Goal: Task Accomplishment & Management: Use online tool/utility

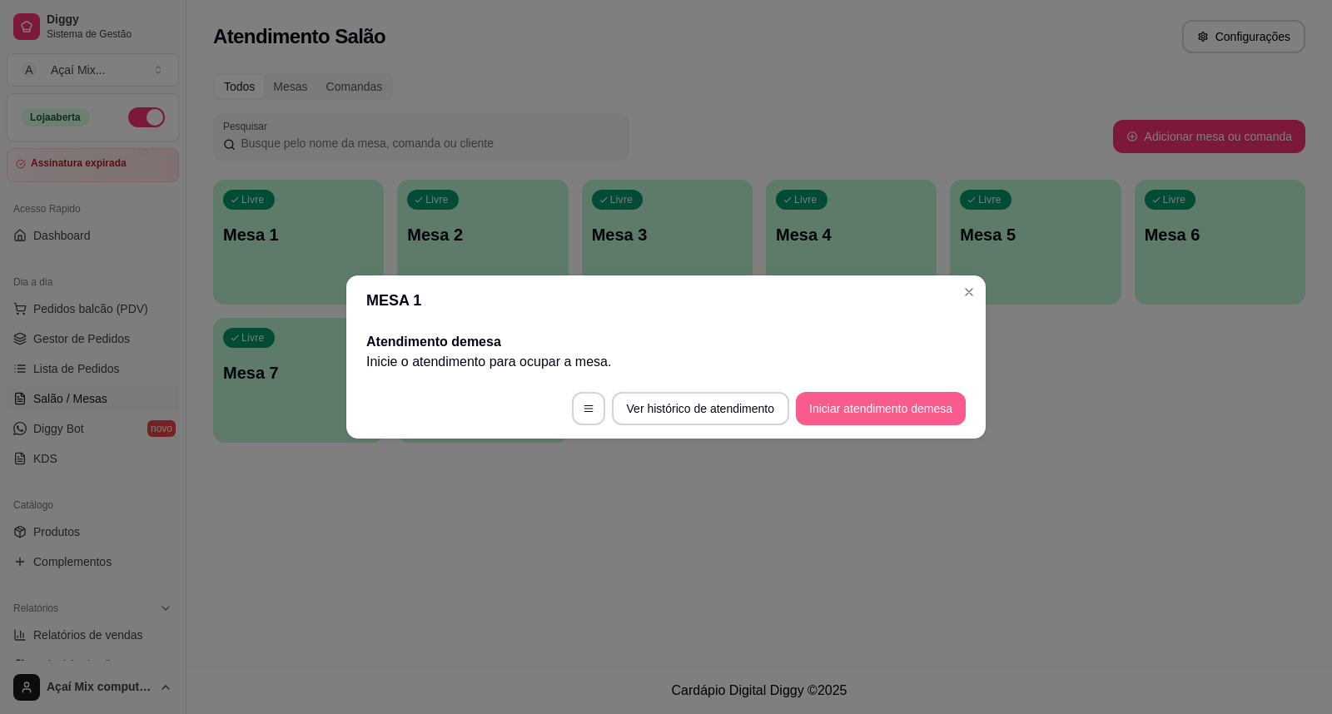
click at [888, 404] on button "Iniciar atendimento de mesa" at bounding box center [881, 408] width 170 height 33
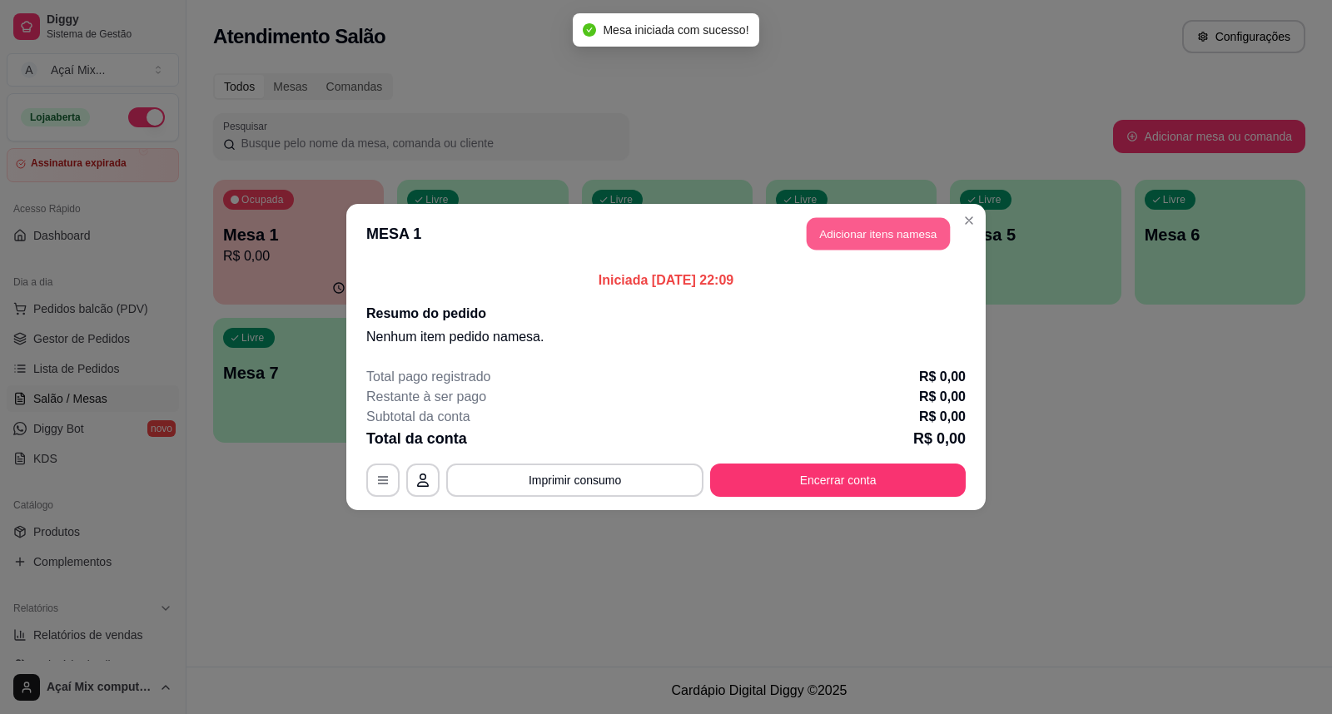
click at [899, 233] on button "Adicionar itens na mesa" at bounding box center [878, 234] width 143 height 32
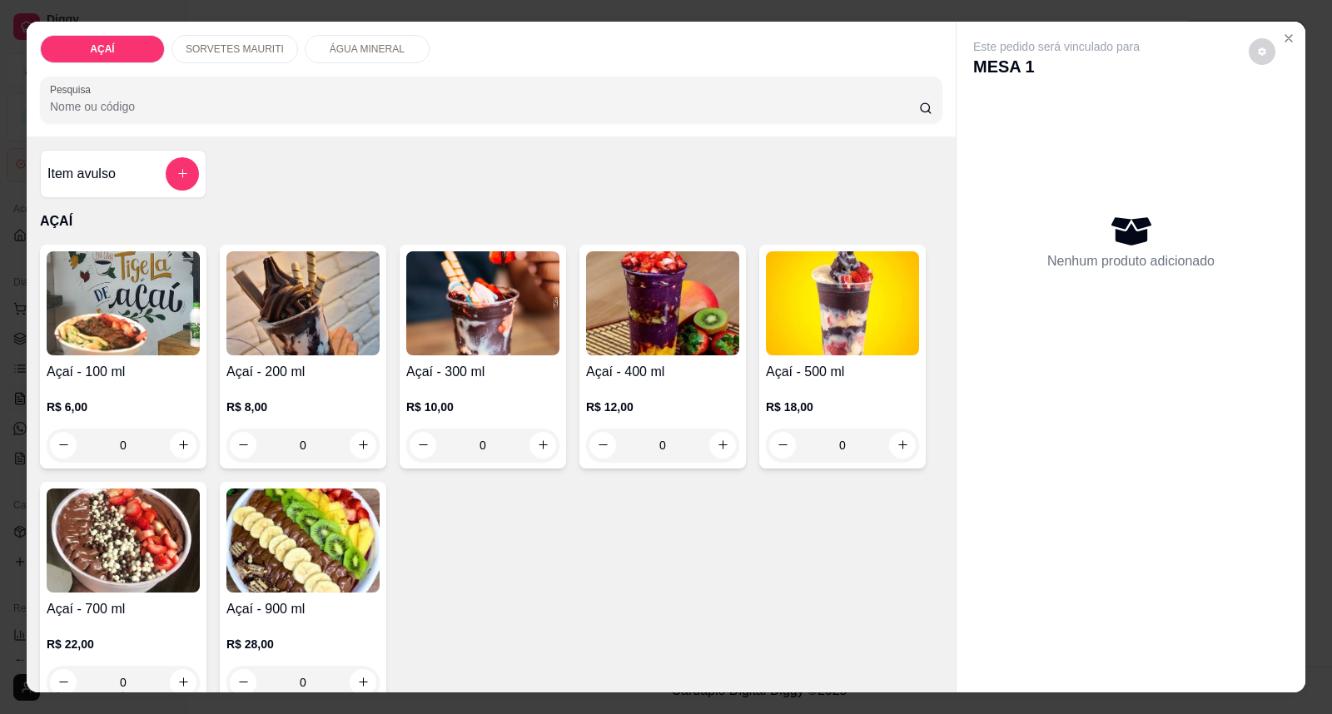
click at [697, 386] on div "R$ 12,00 0" at bounding box center [662, 422] width 153 height 80
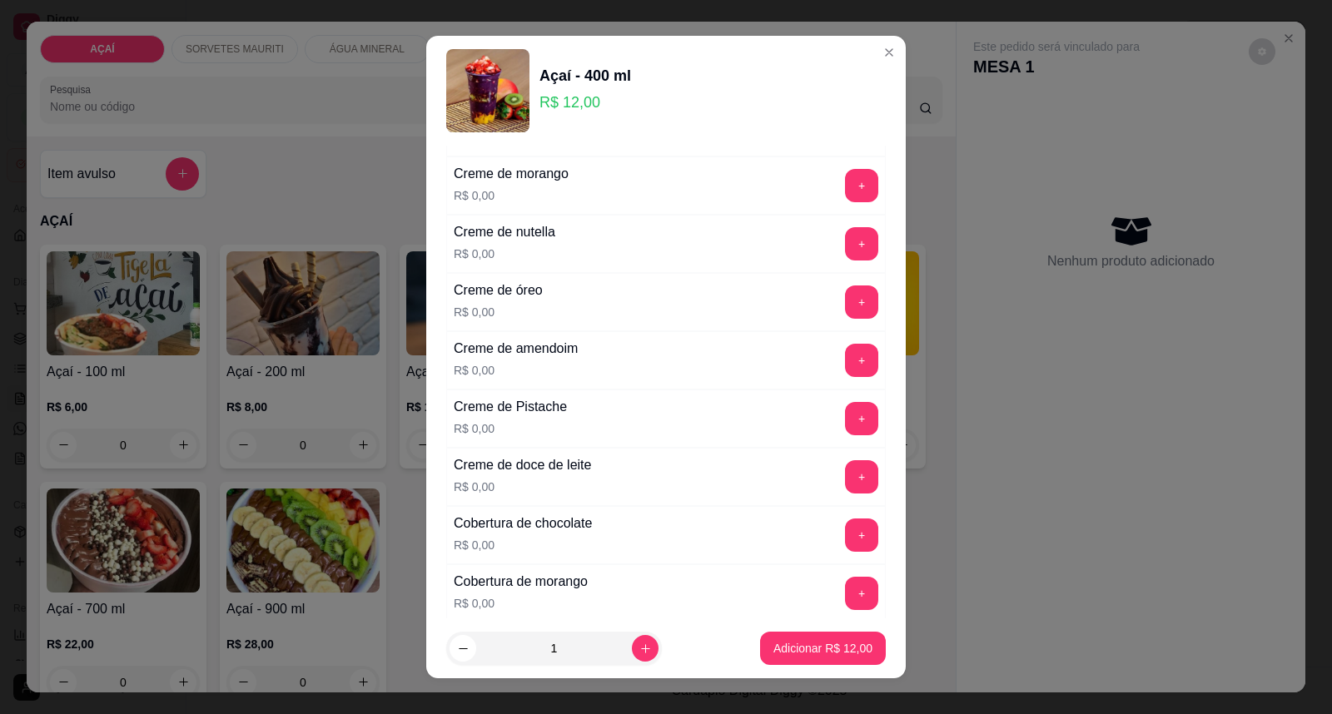
scroll to position [462, 0]
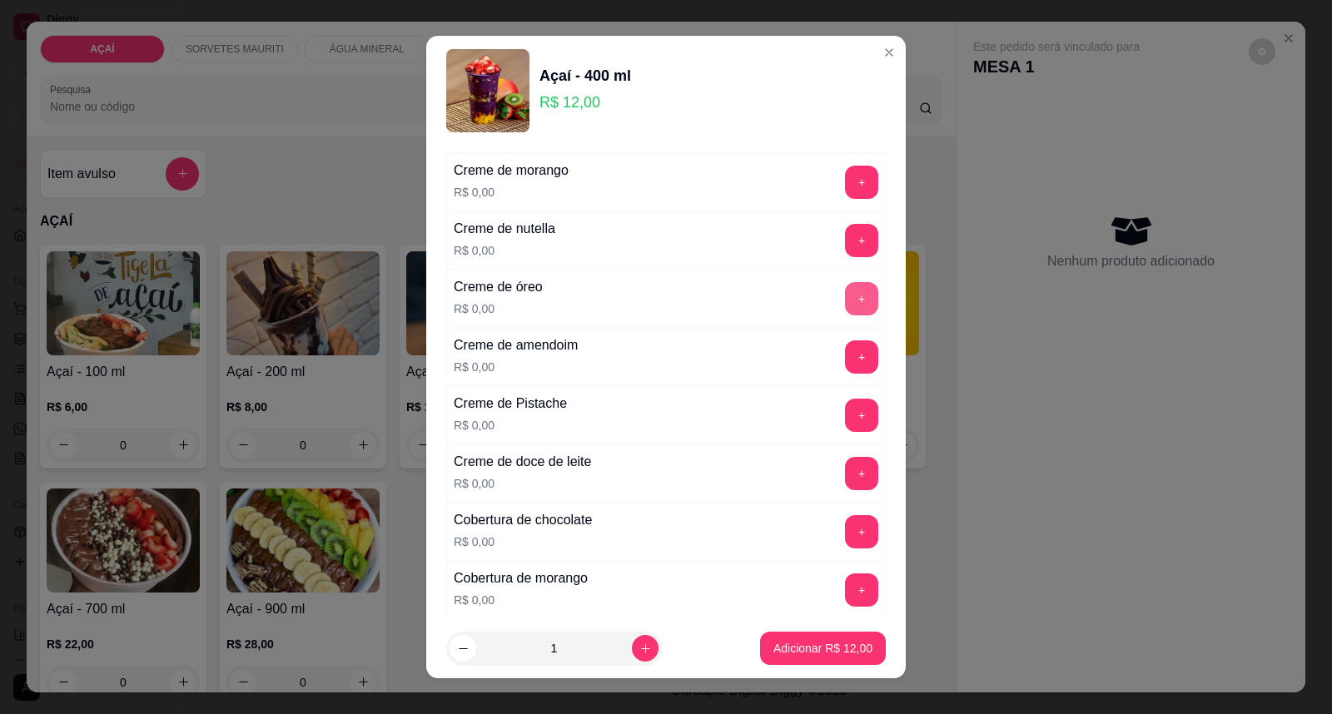
click at [845, 295] on button "+" at bounding box center [861, 298] width 33 height 33
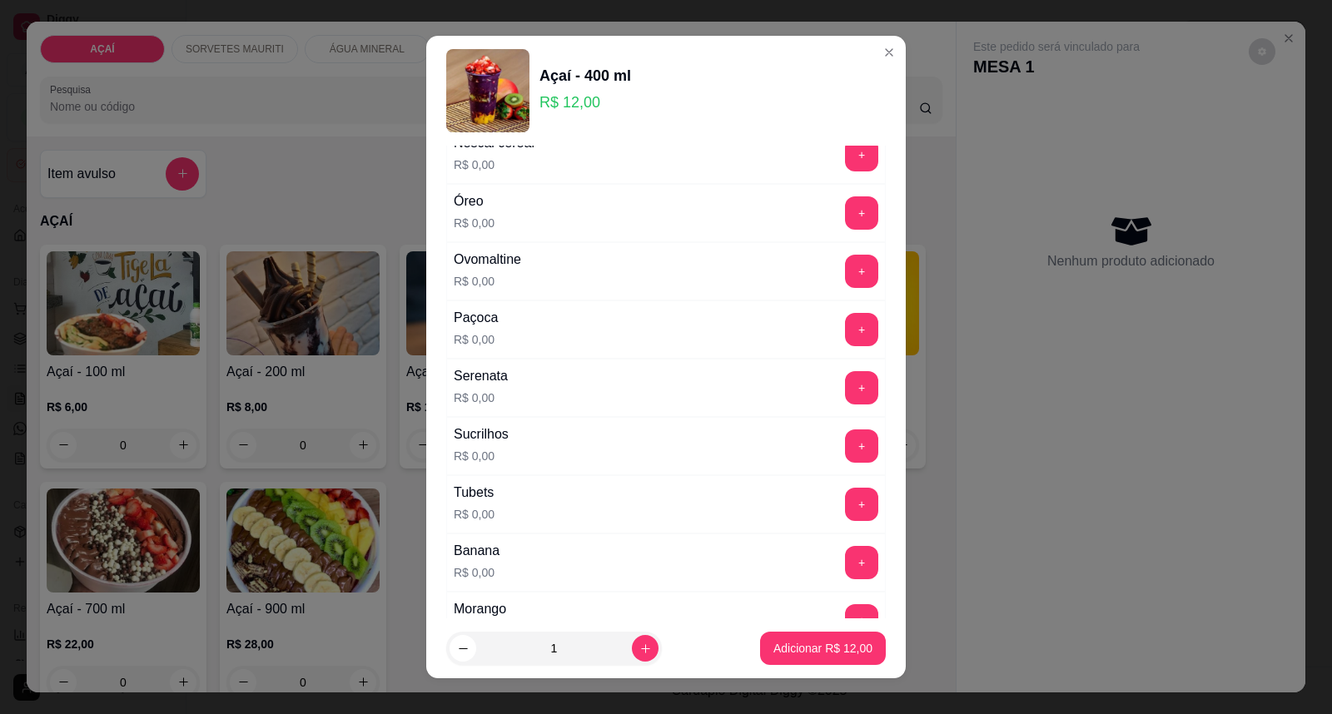
scroll to position [1850, 0]
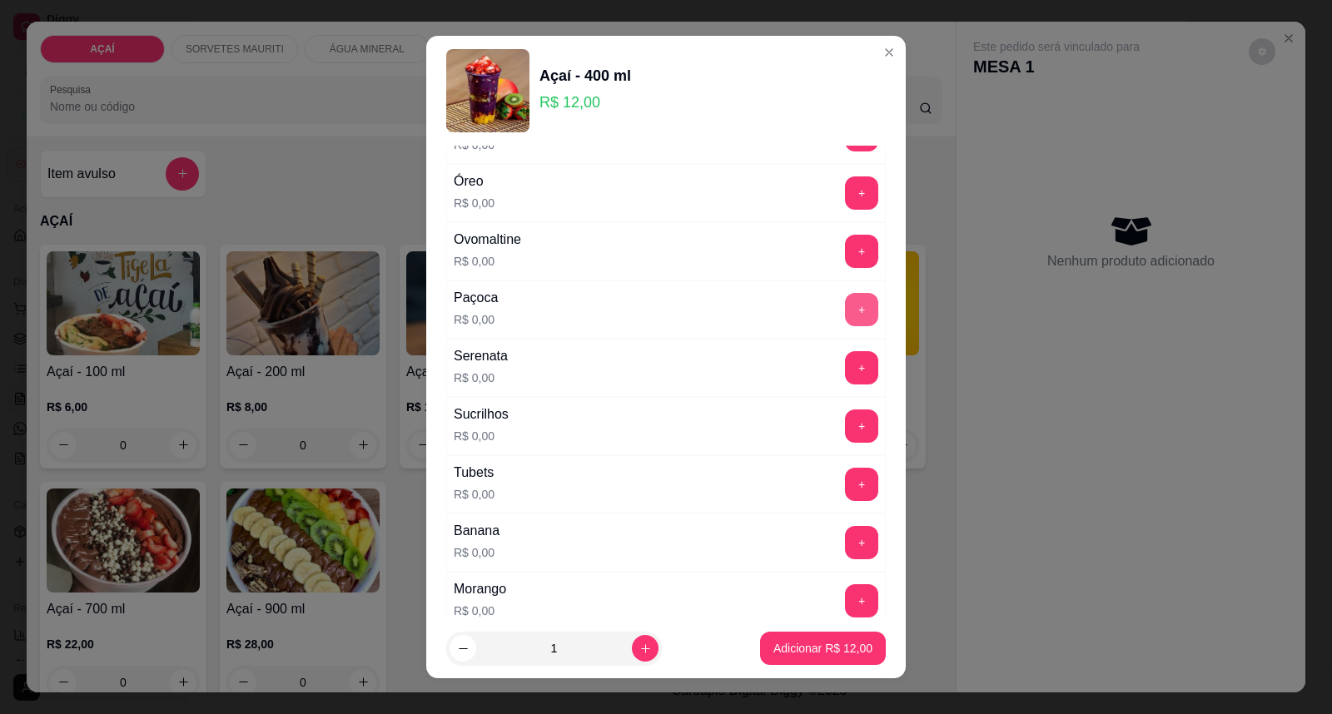
click at [845, 319] on button "+" at bounding box center [861, 309] width 33 height 33
click at [846, 316] on button "+" at bounding box center [862, 310] width 32 height 32
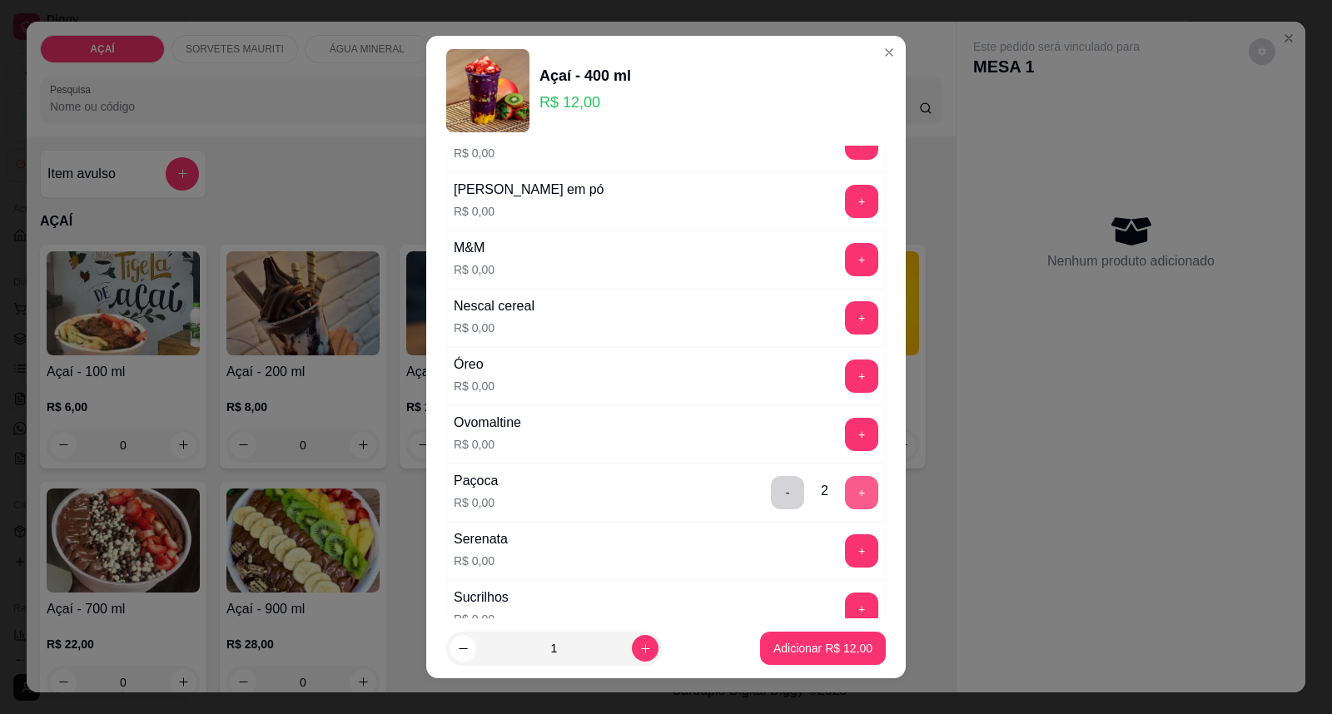
scroll to position [1665, 0]
click at [772, 493] on button "-" at bounding box center [788, 495] width 32 height 32
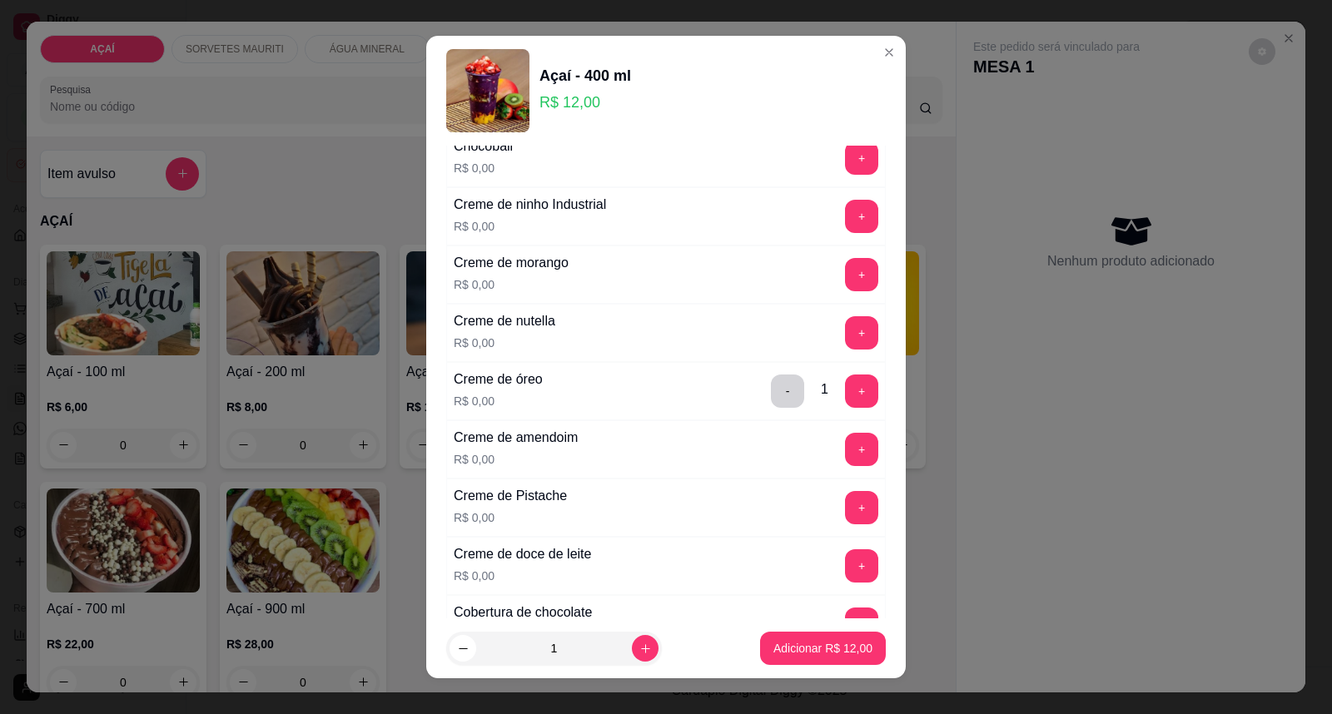
scroll to position [277, 0]
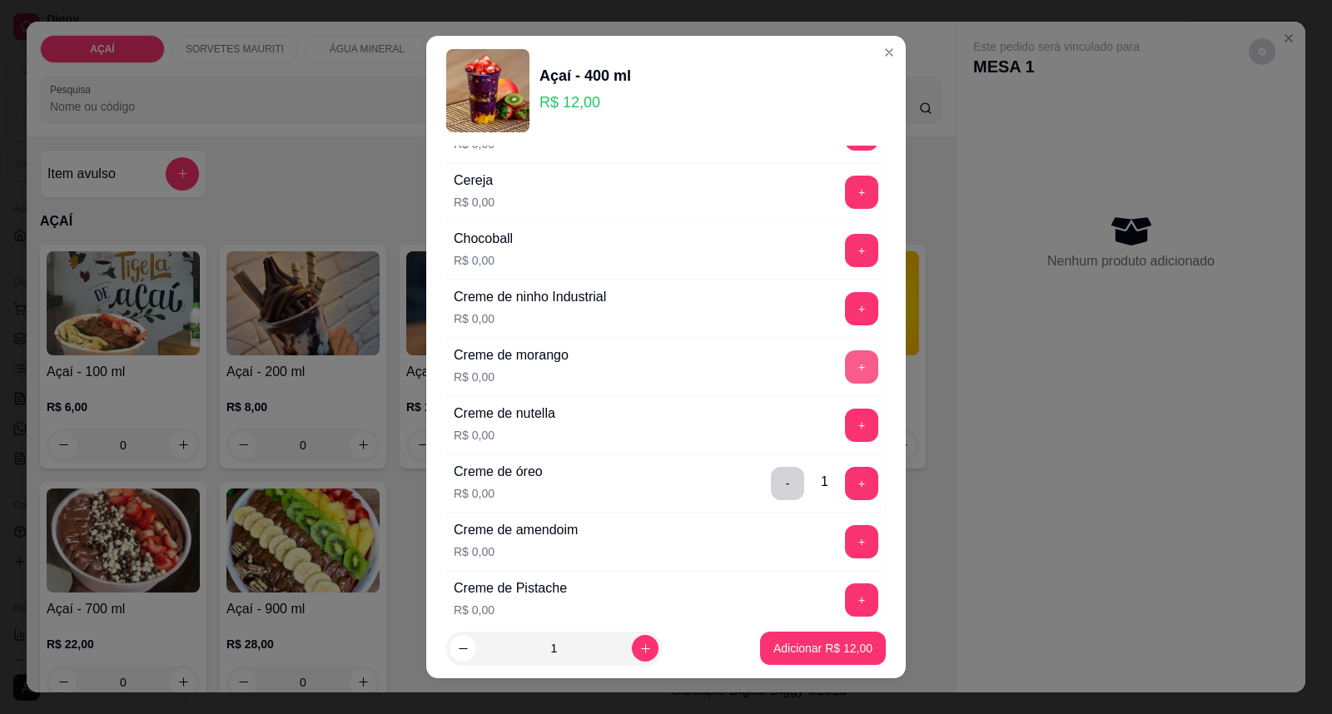
click at [845, 361] on button "+" at bounding box center [861, 367] width 33 height 33
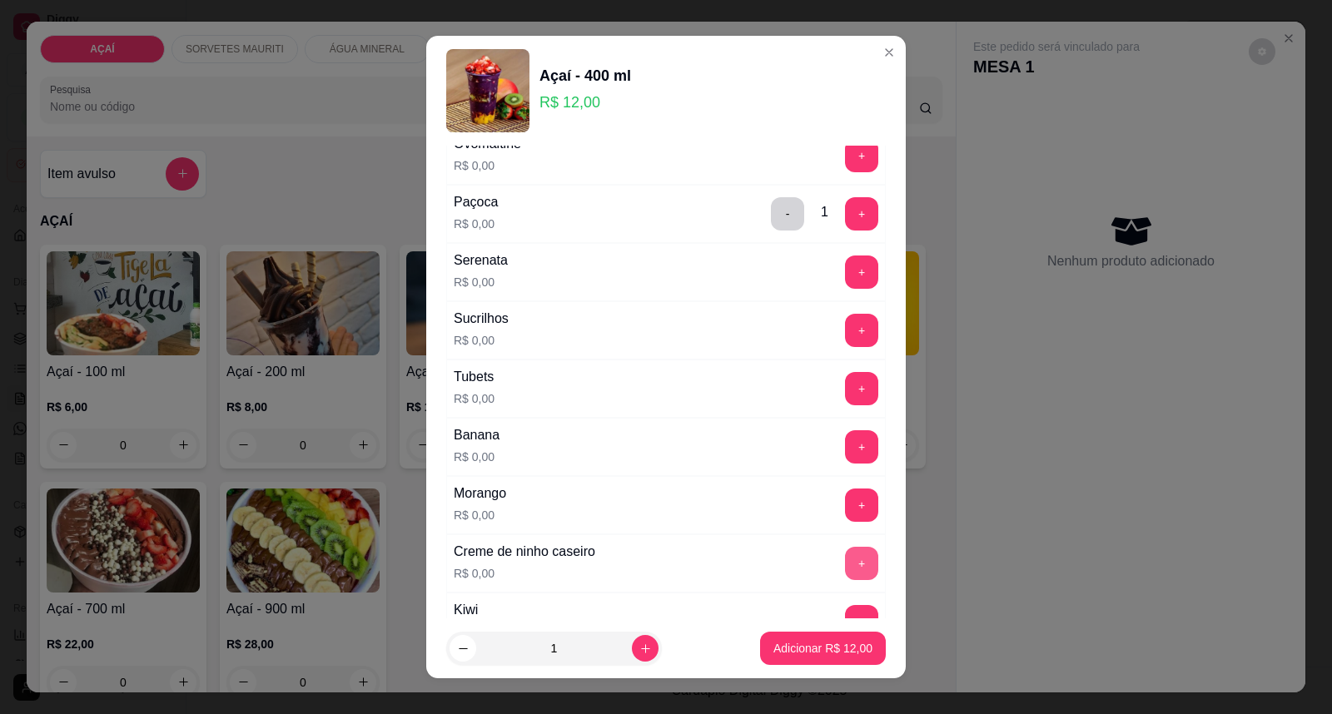
scroll to position [1890, 0]
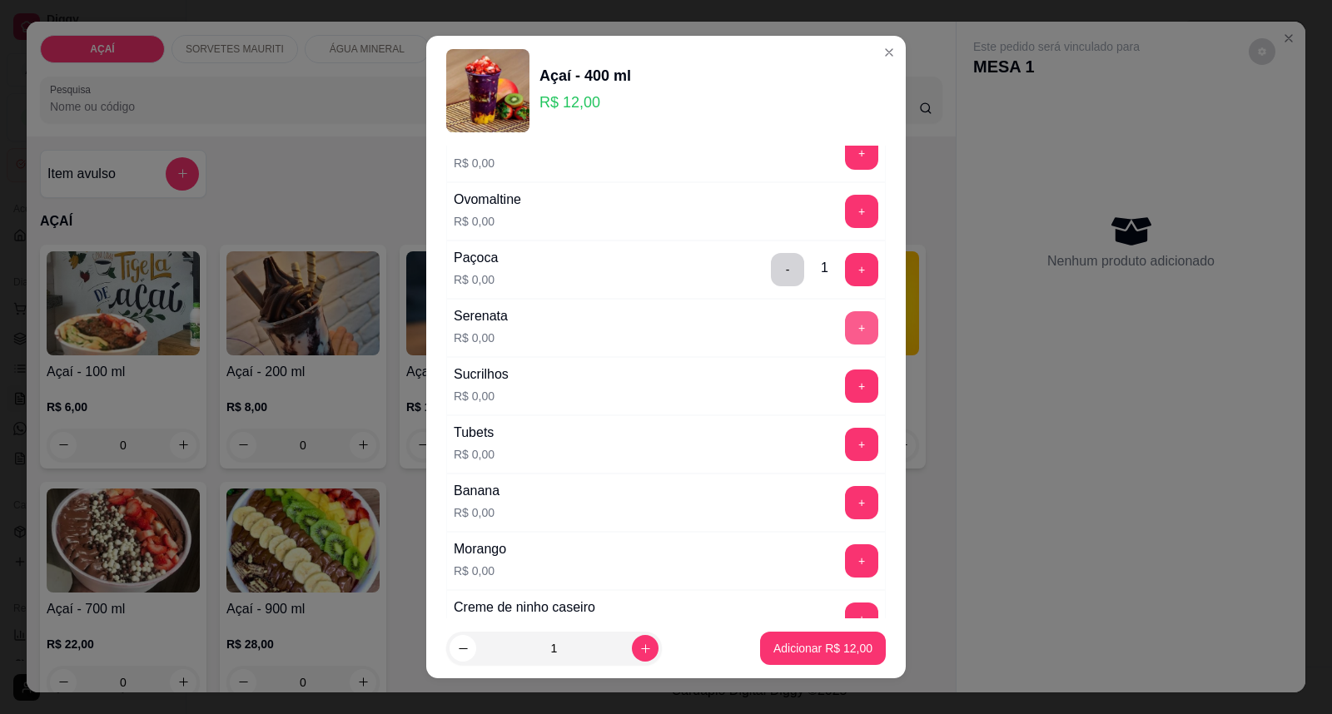
click at [845, 336] on button "+" at bounding box center [861, 327] width 33 height 33
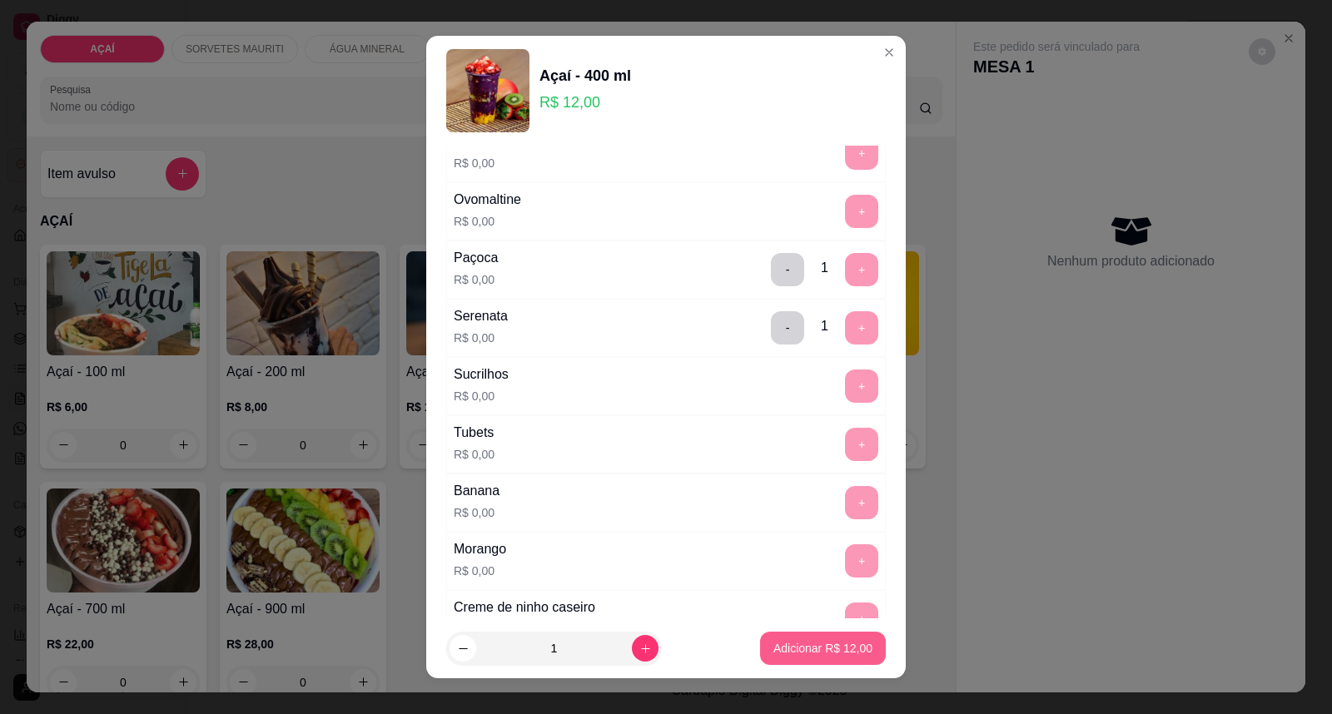
click at [799, 646] on p "Adicionar R$ 12,00" at bounding box center [823, 648] width 99 height 17
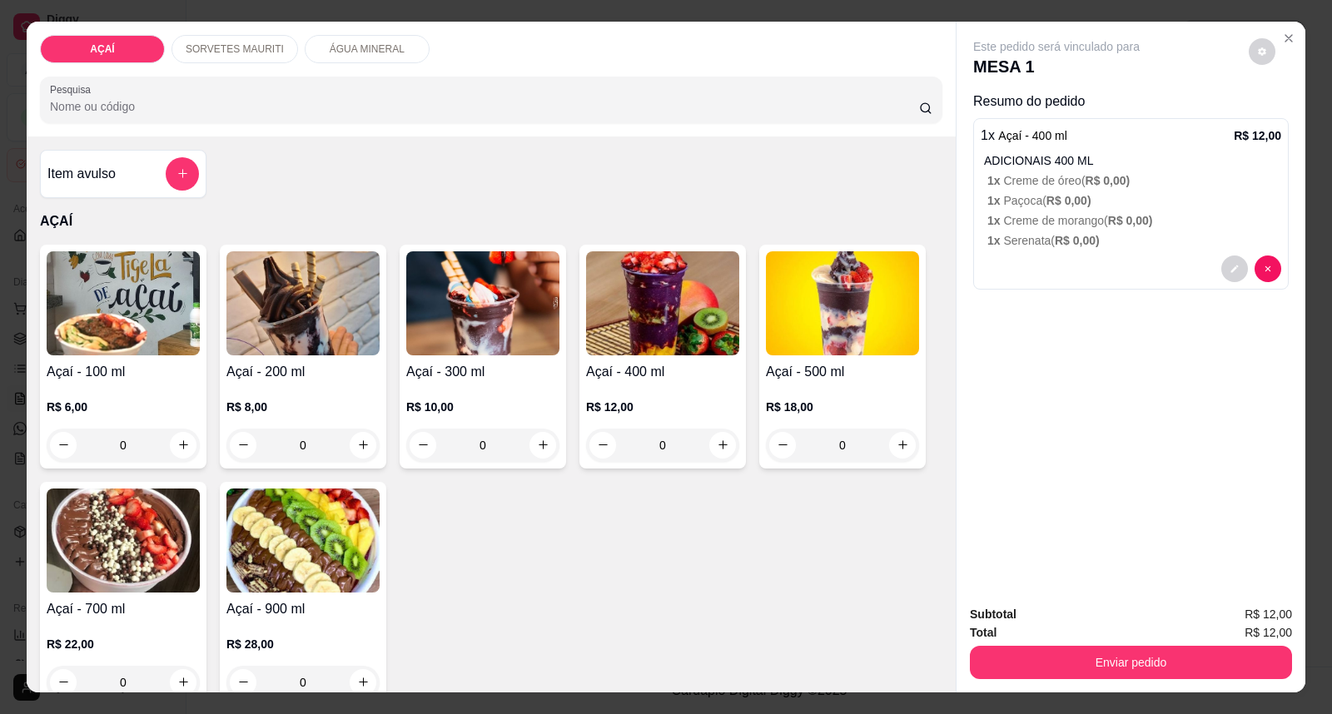
click at [605, 401] on p "R$ 12,00" at bounding box center [662, 407] width 153 height 17
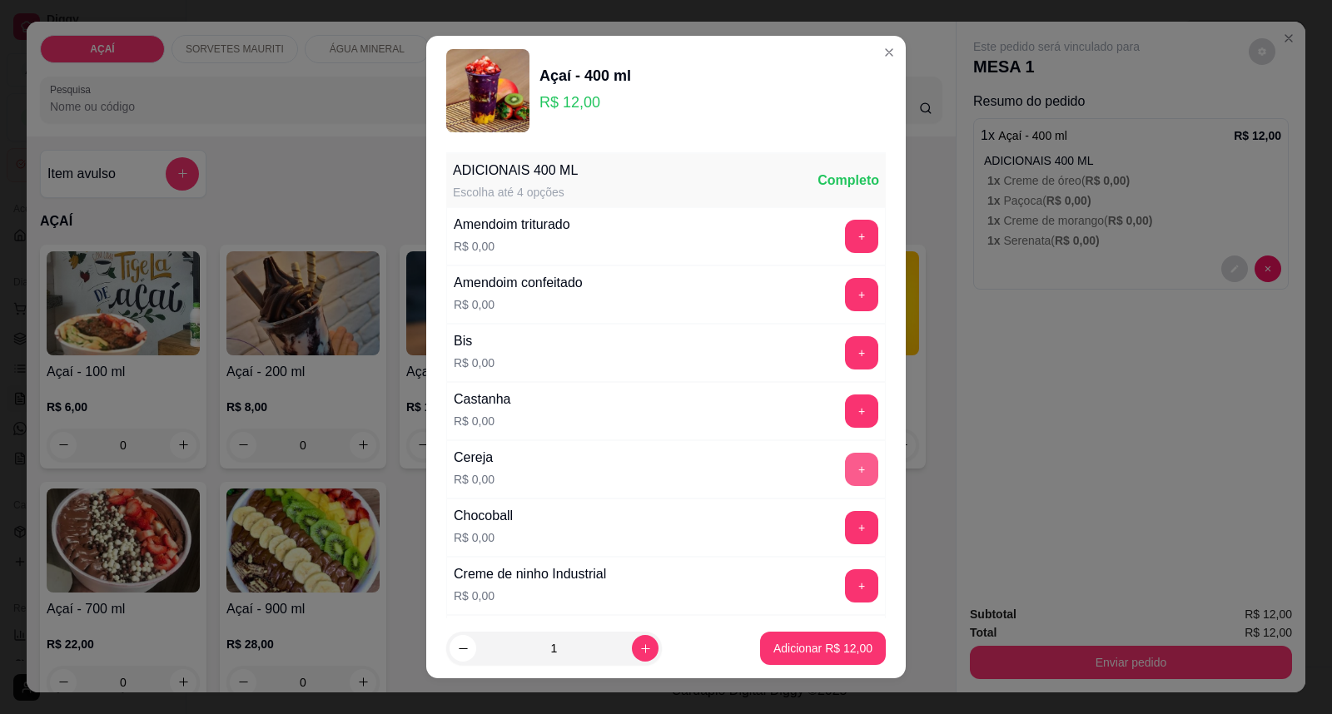
click at [845, 468] on button "+" at bounding box center [861, 469] width 33 height 33
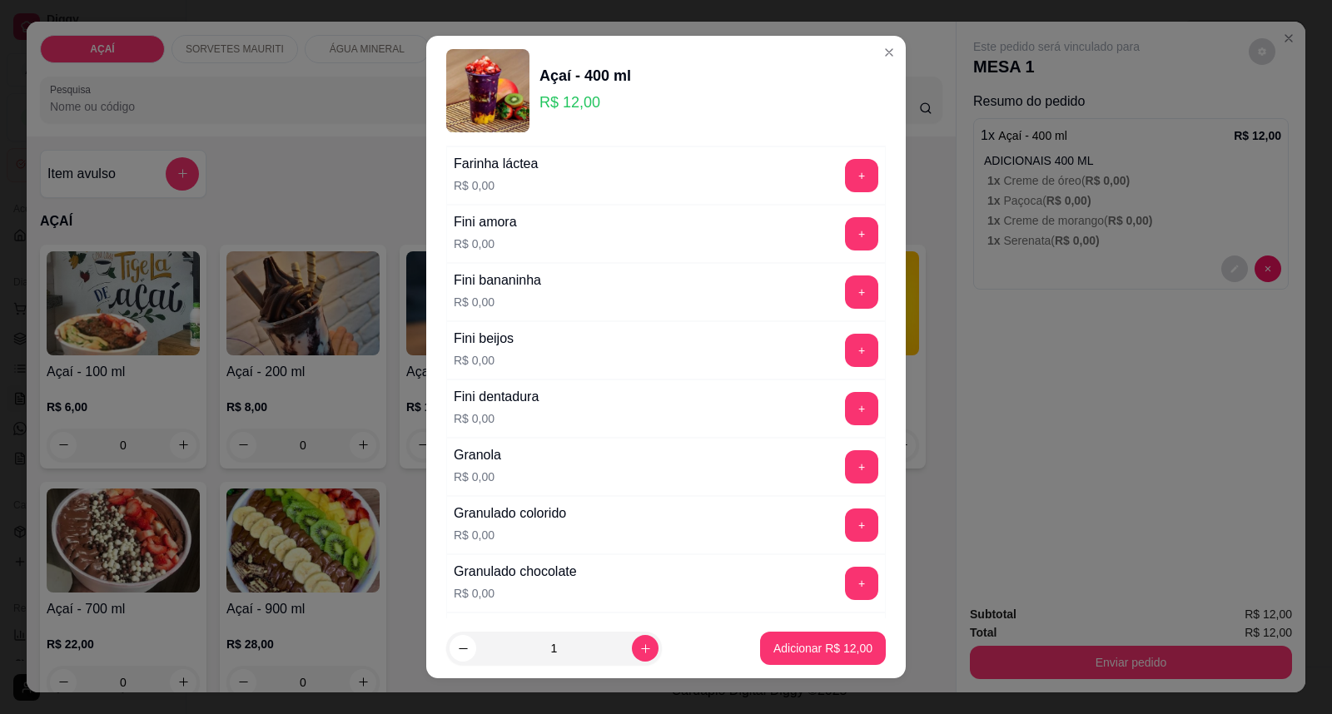
scroll to position [1387, 0]
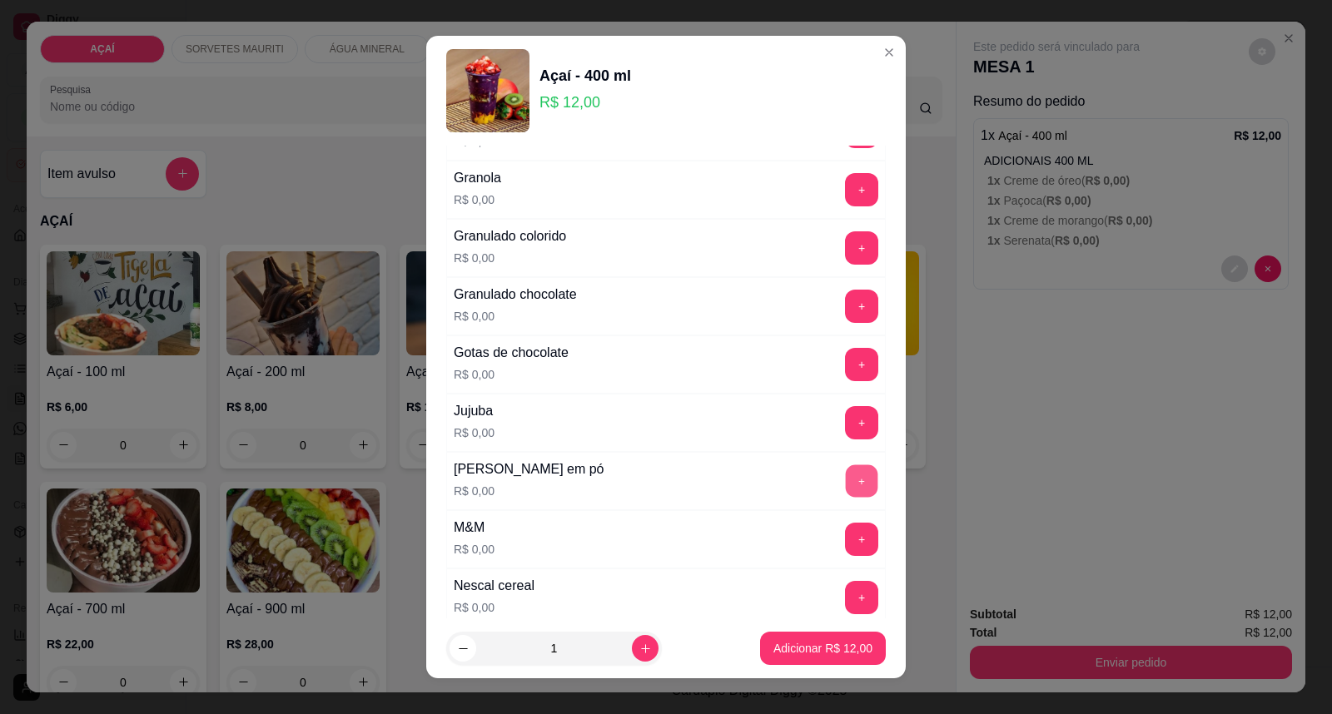
click at [846, 469] on button "+" at bounding box center [862, 481] width 32 height 32
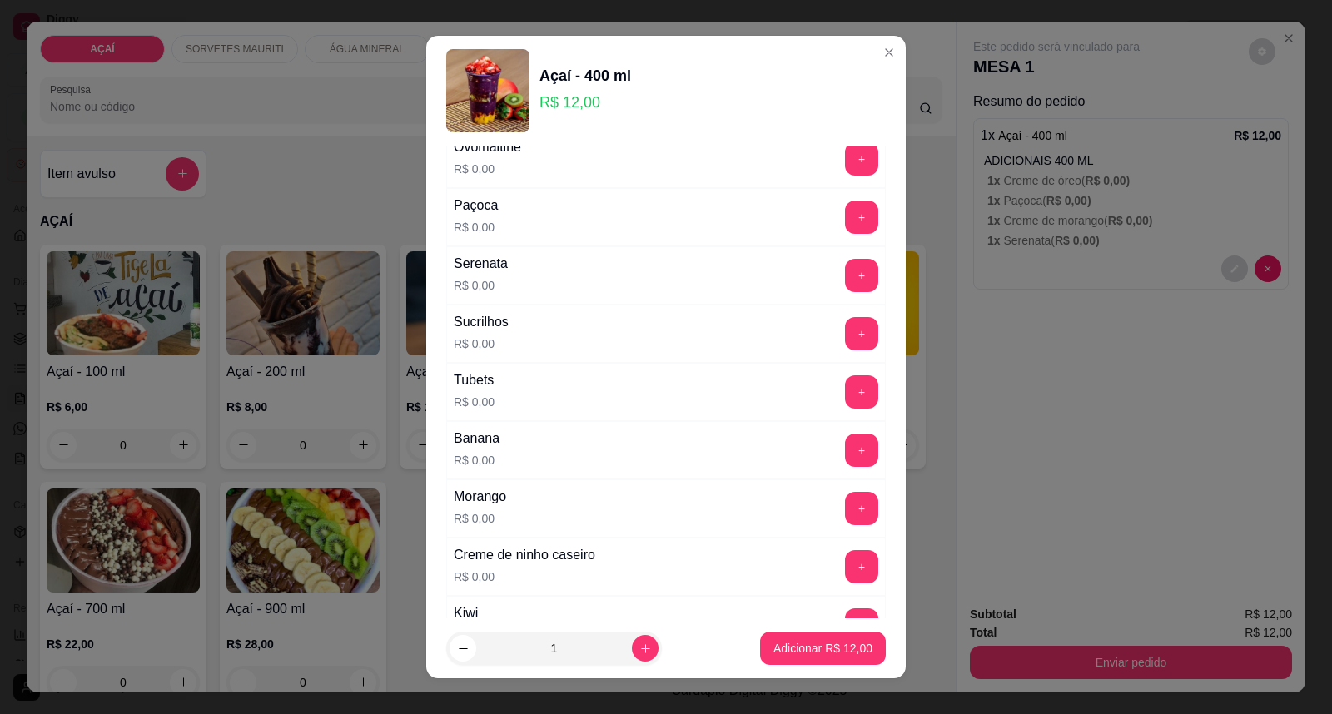
scroll to position [2167, 0]
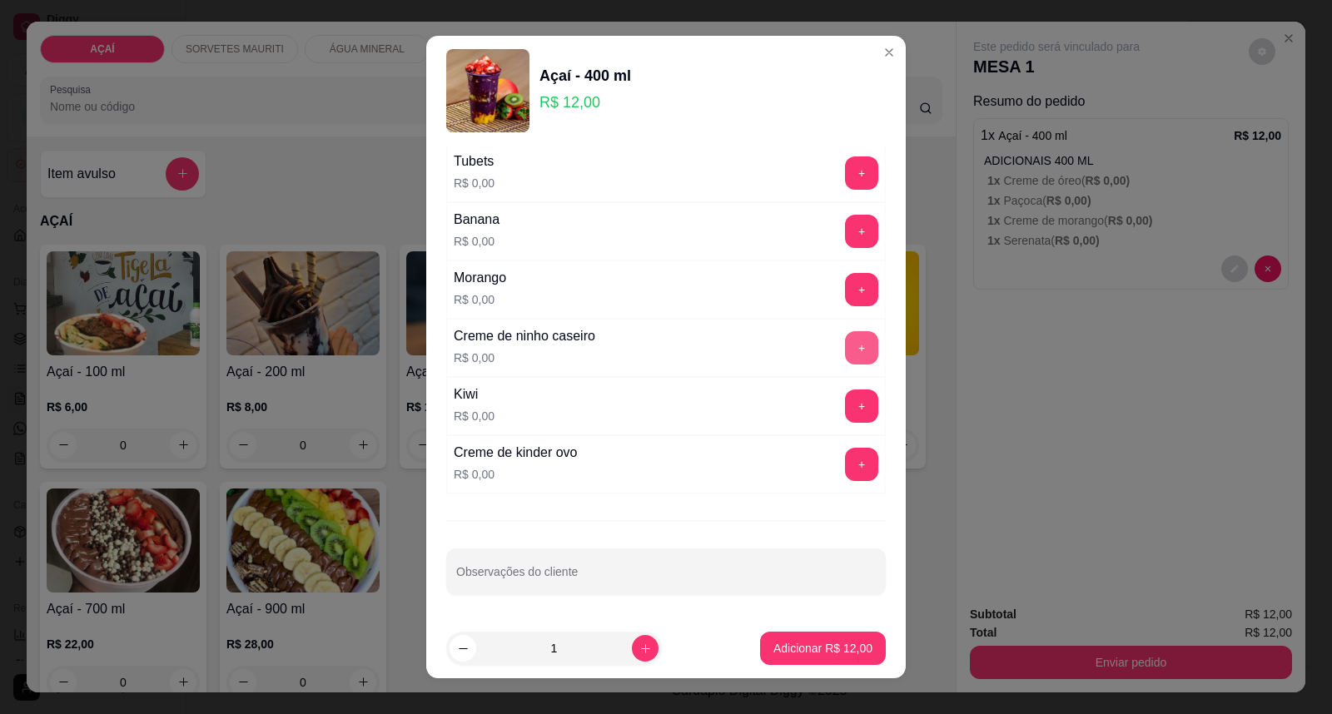
click at [845, 359] on button "+" at bounding box center [861, 347] width 33 height 33
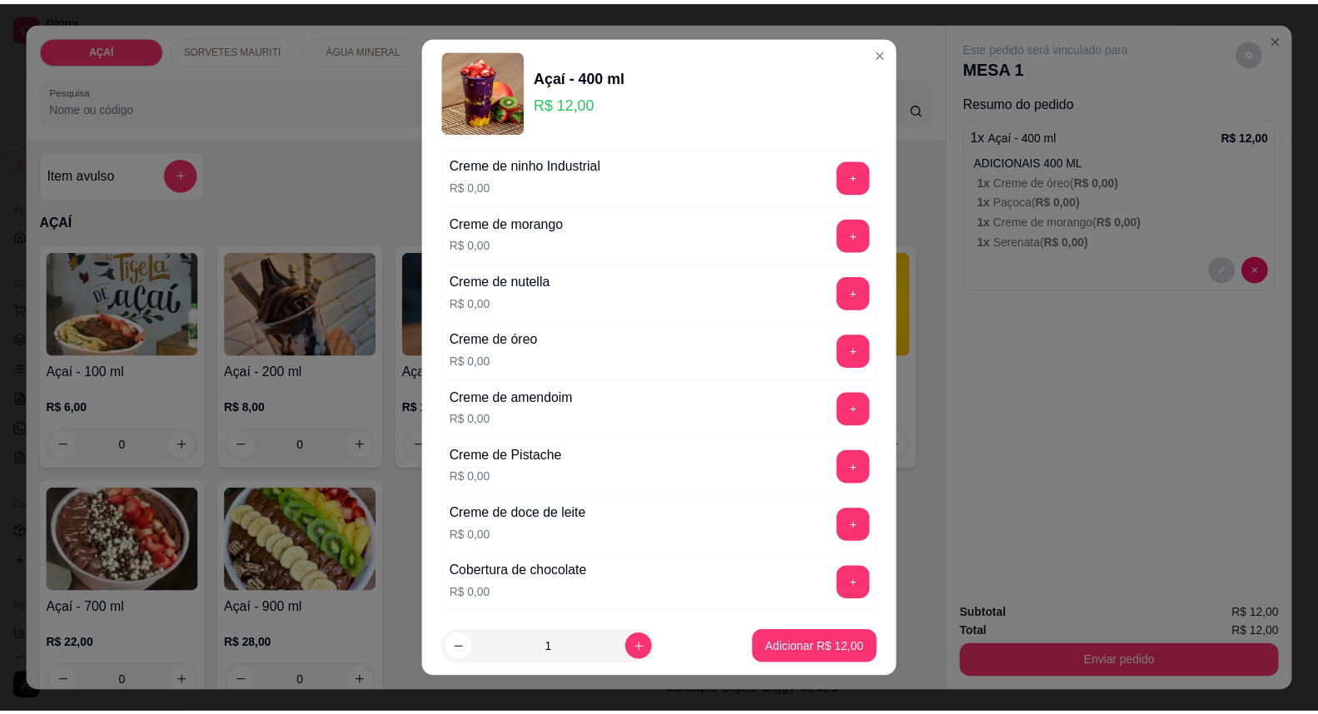
scroll to position [317, 0]
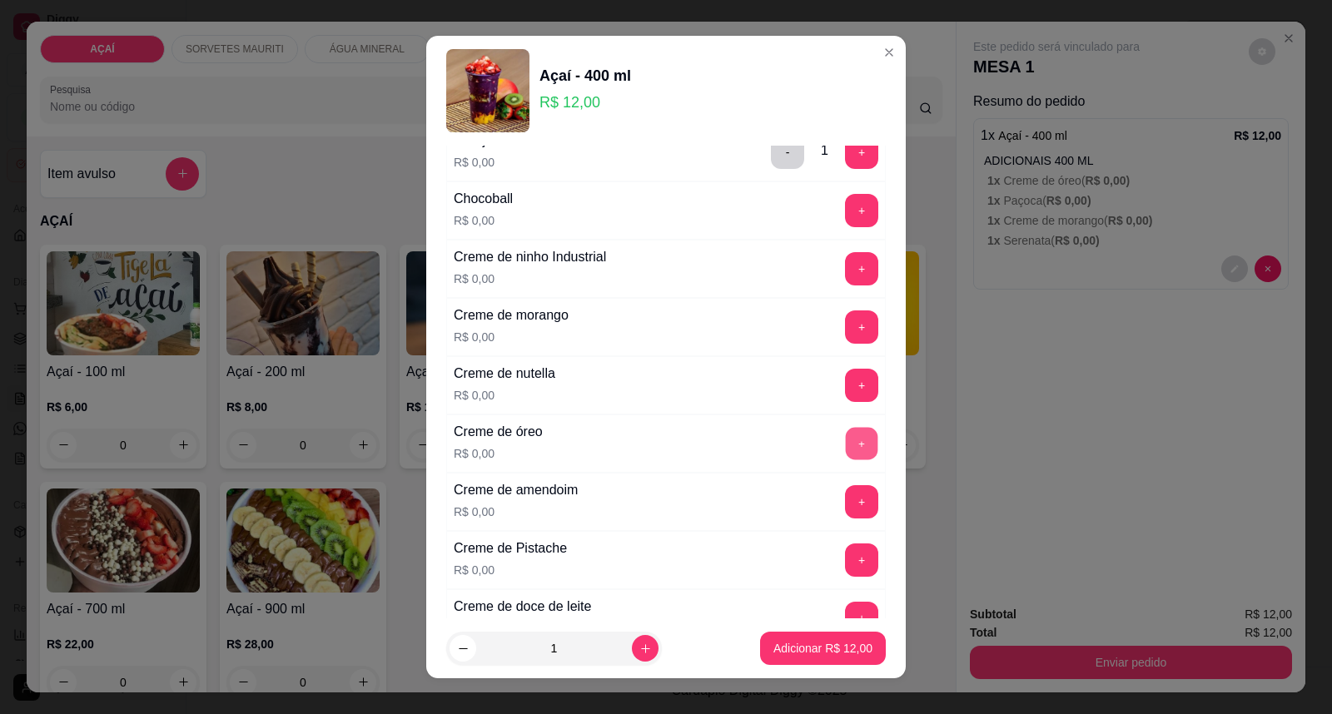
click at [846, 447] on button "+" at bounding box center [862, 444] width 32 height 32
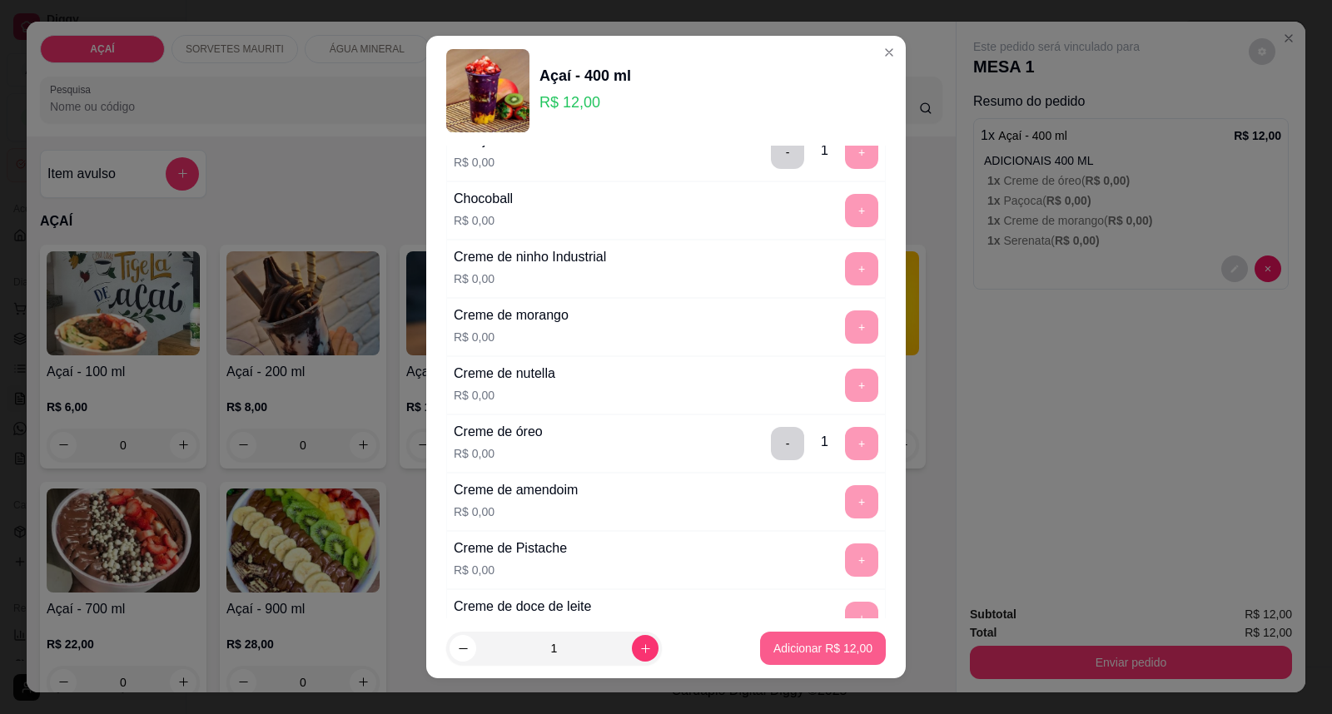
click at [777, 642] on p "Adicionar R$ 12,00" at bounding box center [823, 648] width 99 height 17
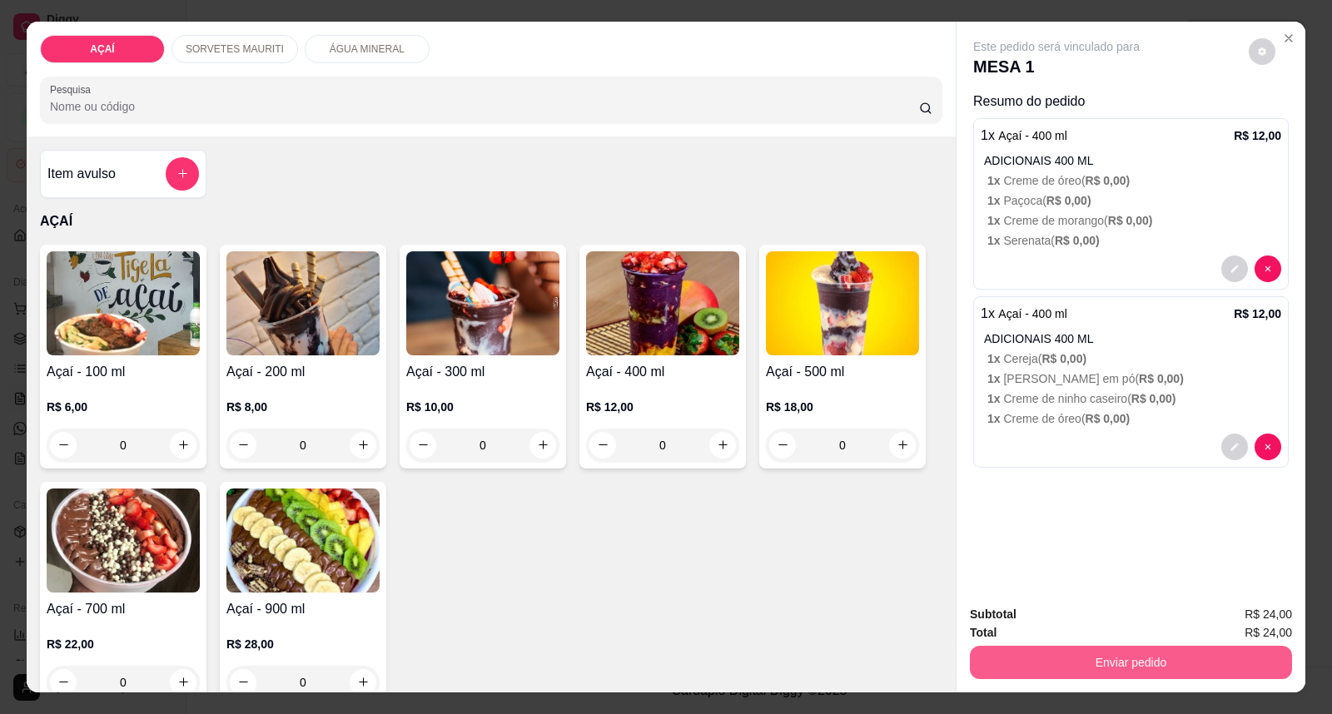
click at [1057, 656] on button "Enviar pedido" at bounding box center [1131, 662] width 322 height 33
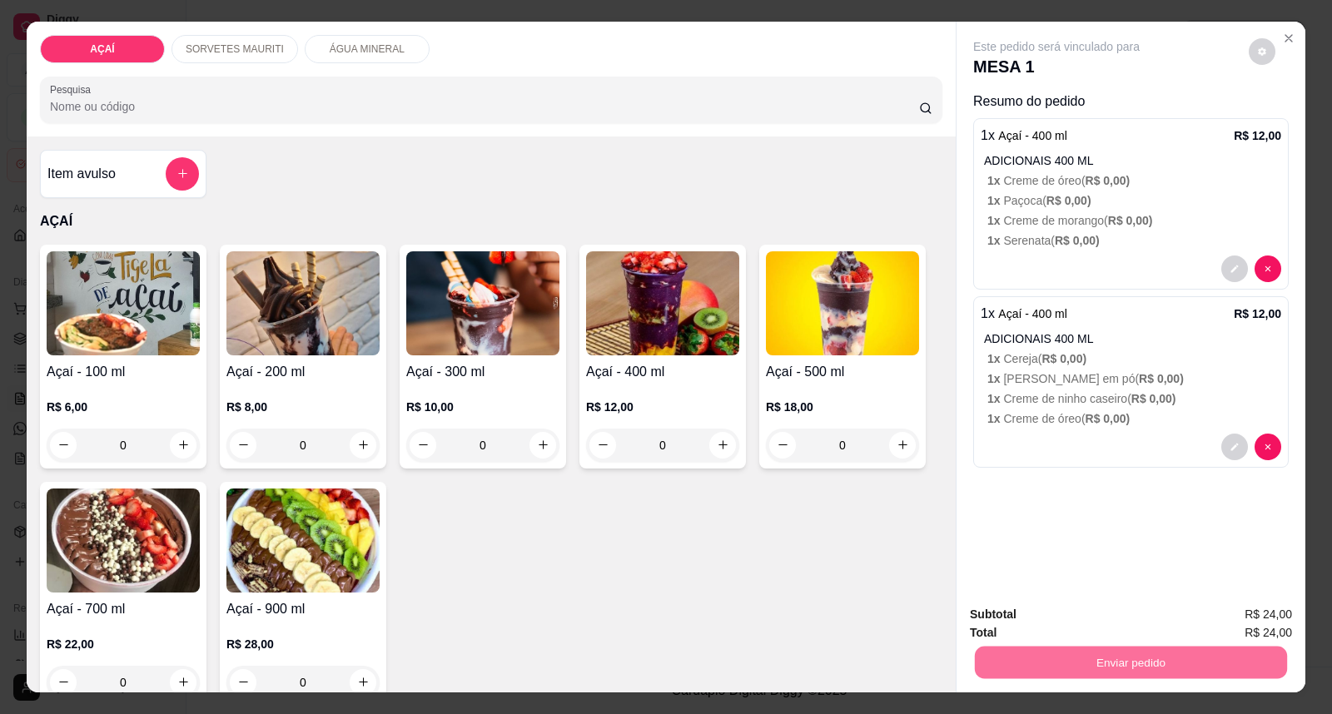
click at [1246, 621] on button "Enviar pedido" at bounding box center [1248, 622] width 92 height 31
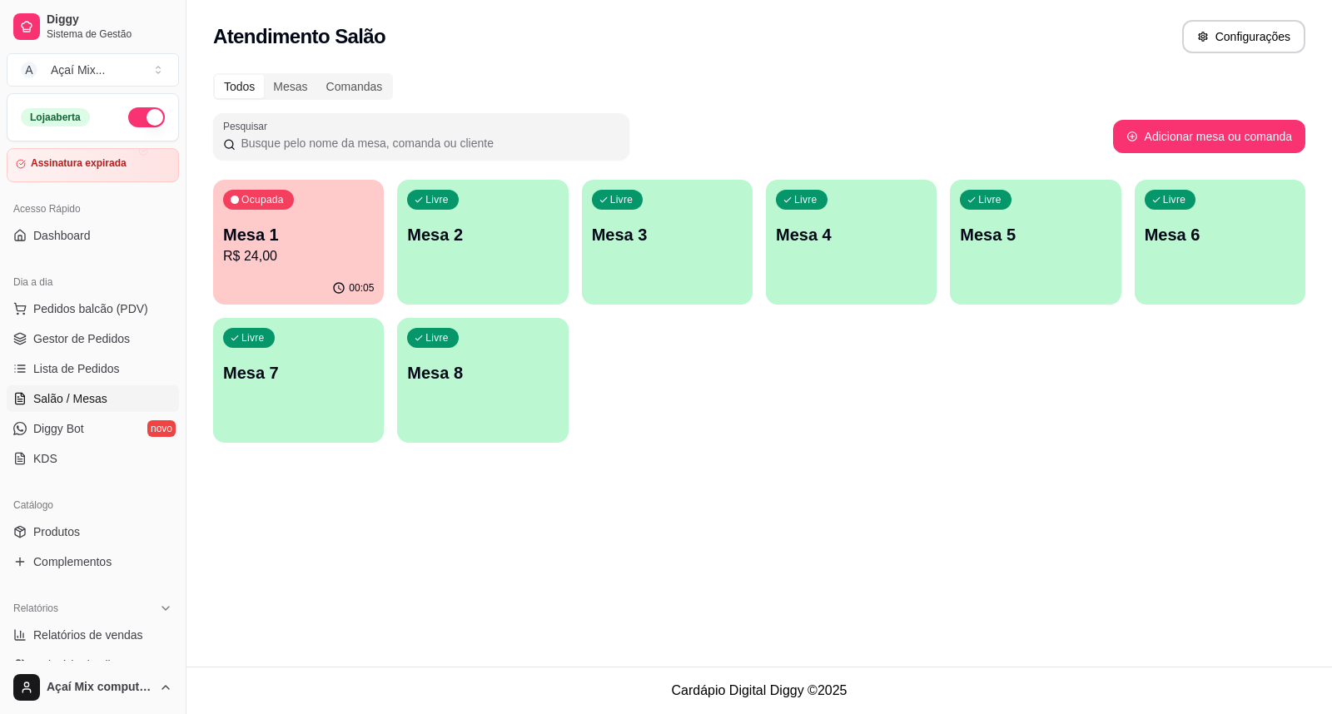
click at [280, 271] on button "Ocupada Mesa 1 R$ 24,00 00:05" at bounding box center [298, 242] width 171 height 125
click at [548, 244] on p "Mesa 2" at bounding box center [482, 234] width 151 height 23
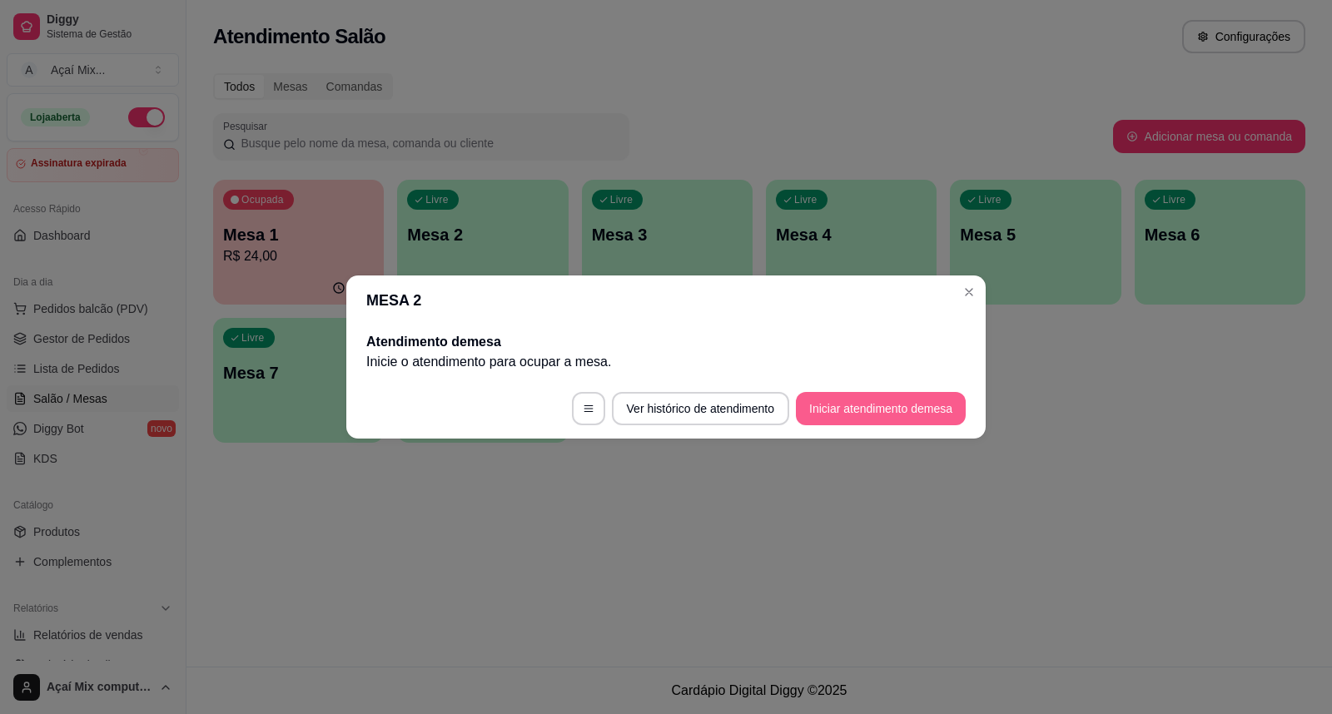
click at [897, 419] on button "Iniciar atendimento de mesa" at bounding box center [881, 408] width 170 height 33
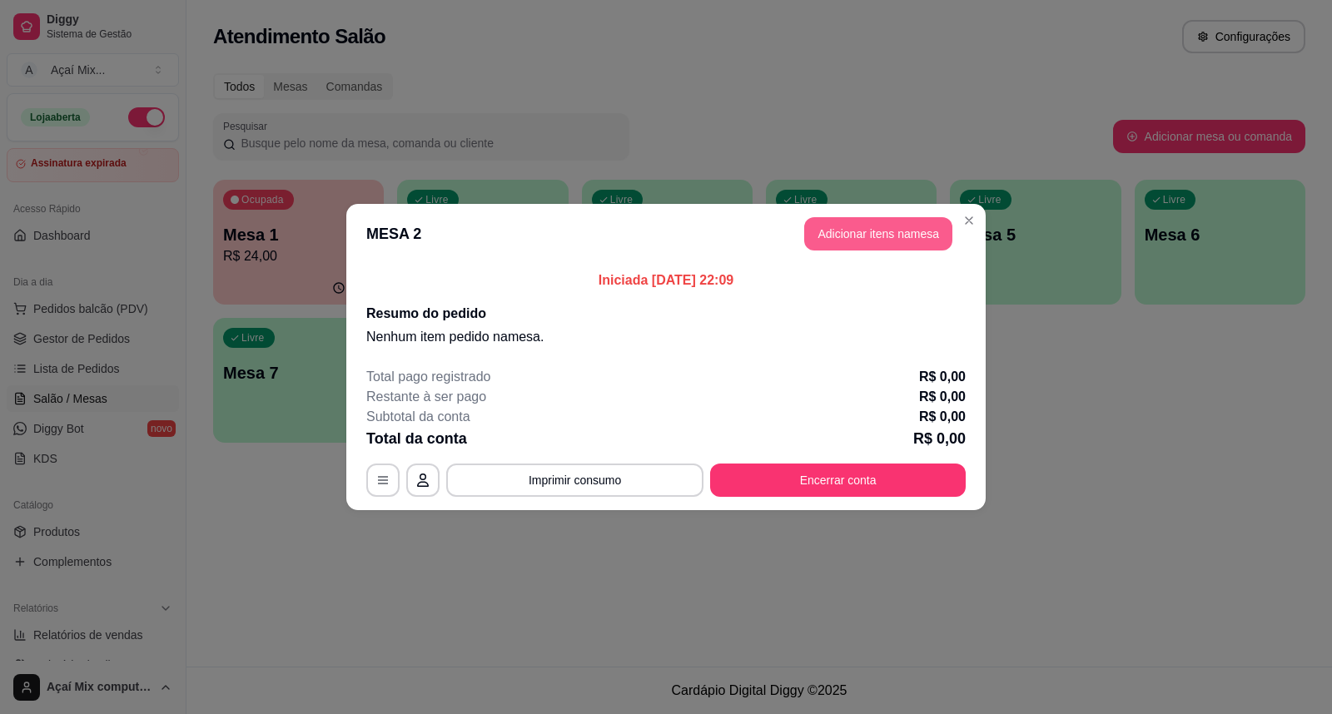
click at [847, 228] on button "Adicionar itens na mesa" at bounding box center [878, 233] width 148 height 33
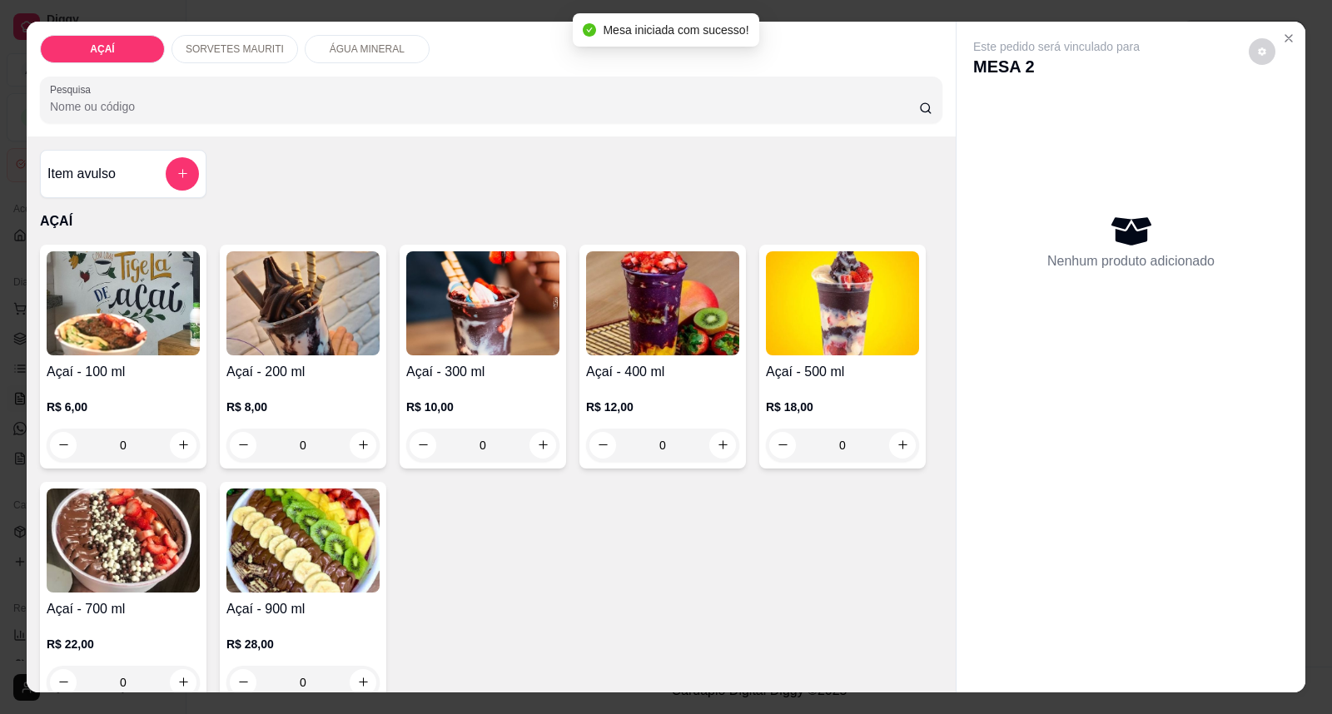
click at [460, 400] on p "R$ 10,00" at bounding box center [482, 407] width 153 height 17
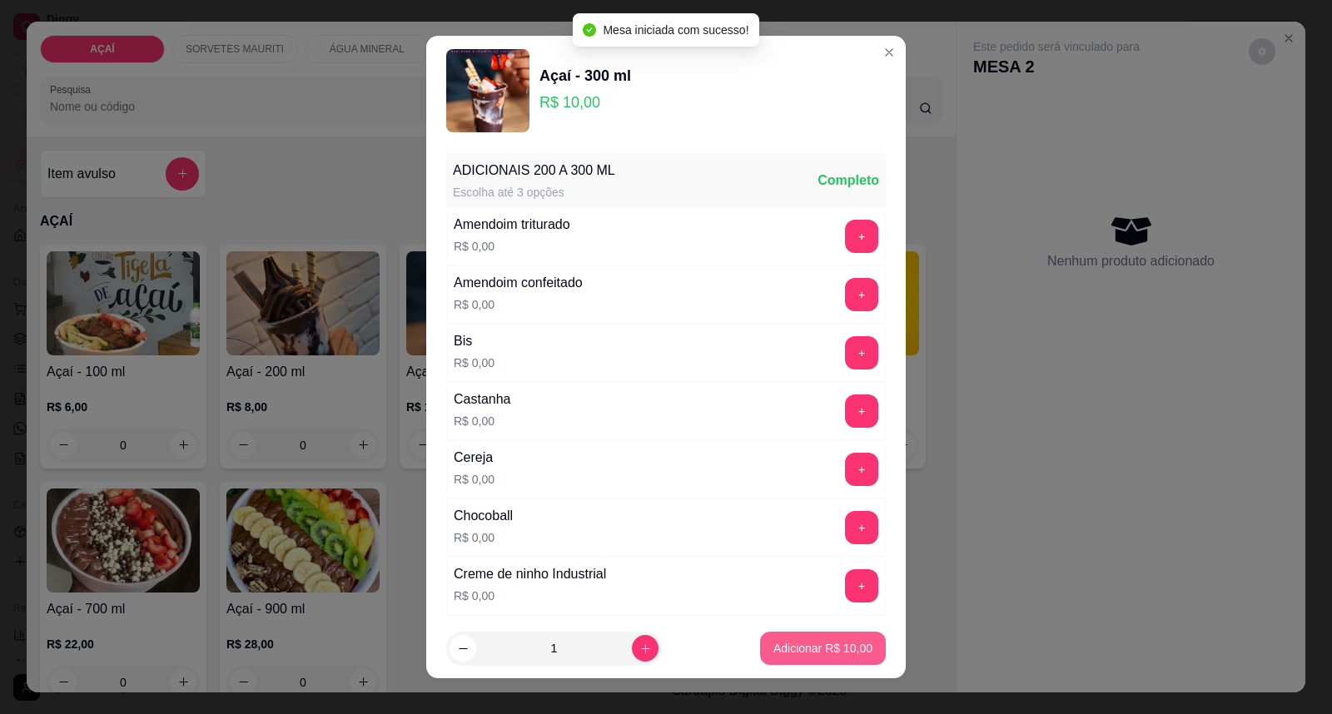
click at [767, 638] on button "Adicionar R$ 10,00" at bounding box center [823, 648] width 126 height 33
type input "1"
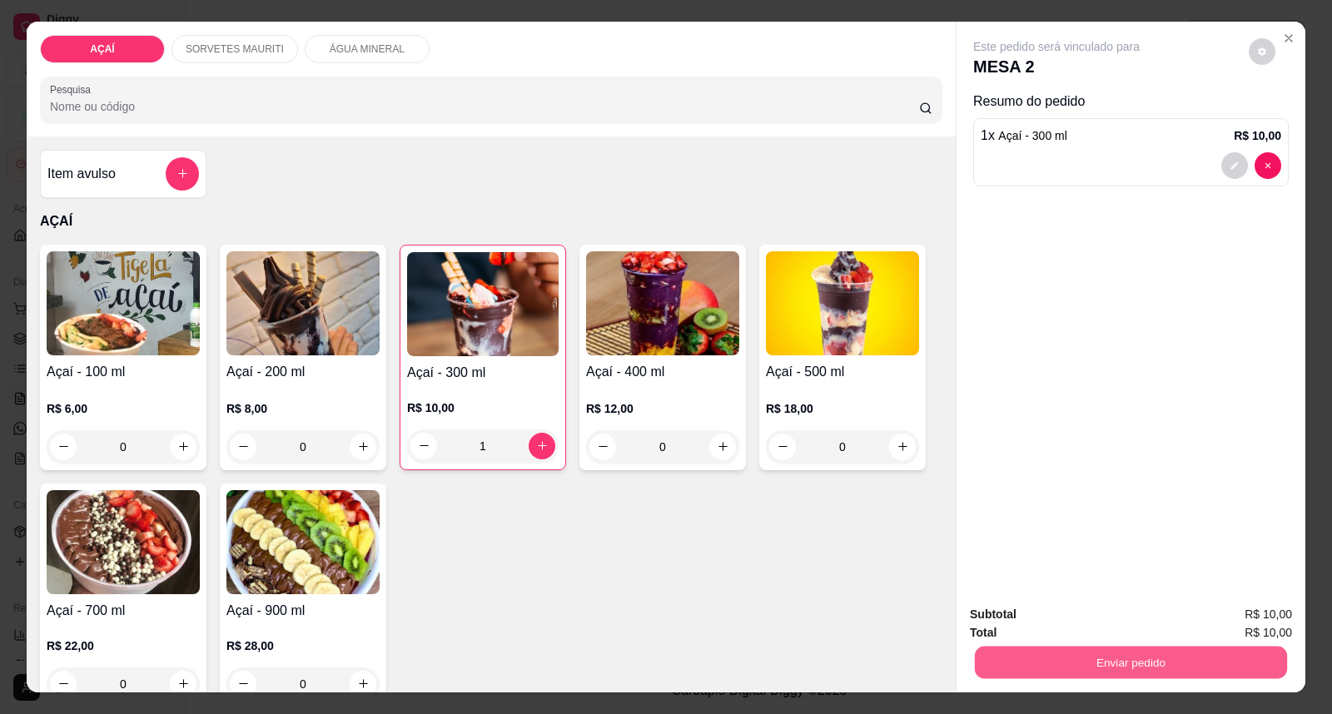
click at [1025, 670] on button "Enviar pedido" at bounding box center [1131, 663] width 312 height 32
click at [1278, 621] on button "Enviar pedido" at bounding box center [1249, 623] width 94 height 32
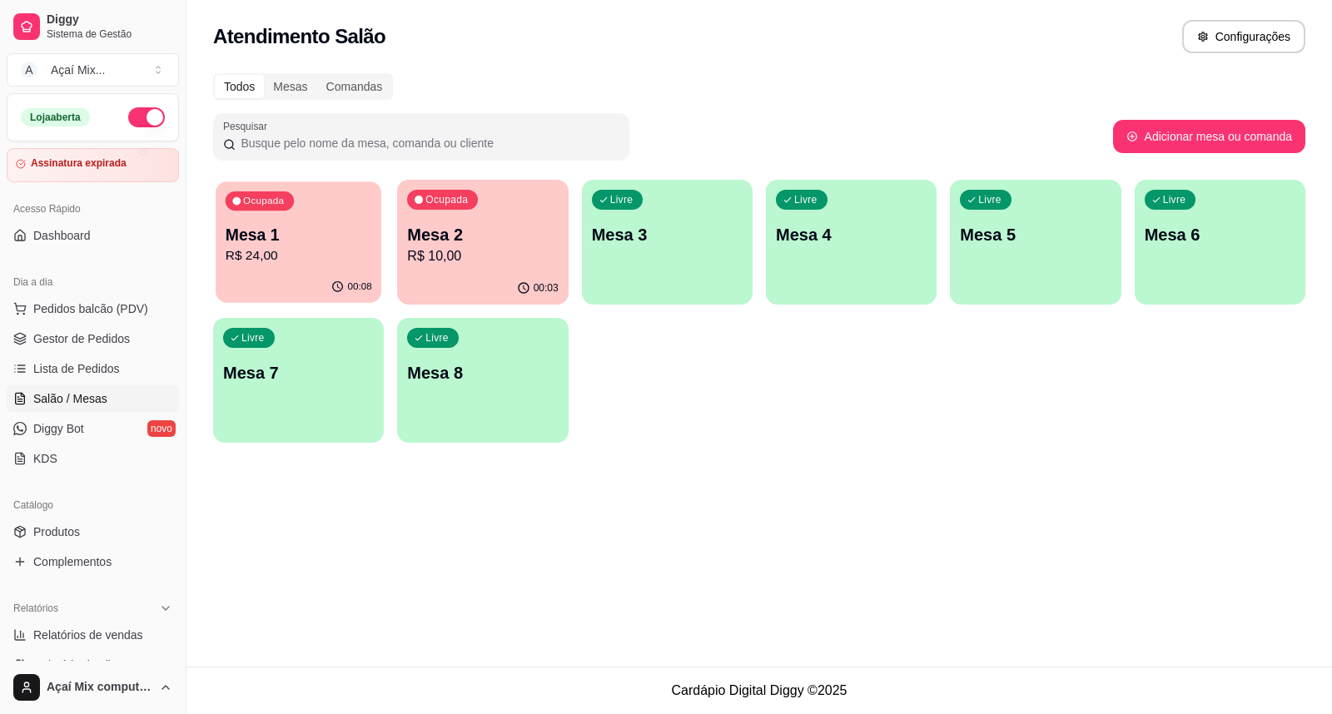
click at [298, 260] on p "R$ 24,00" at bounding box center [299, 255] width 147 height 19
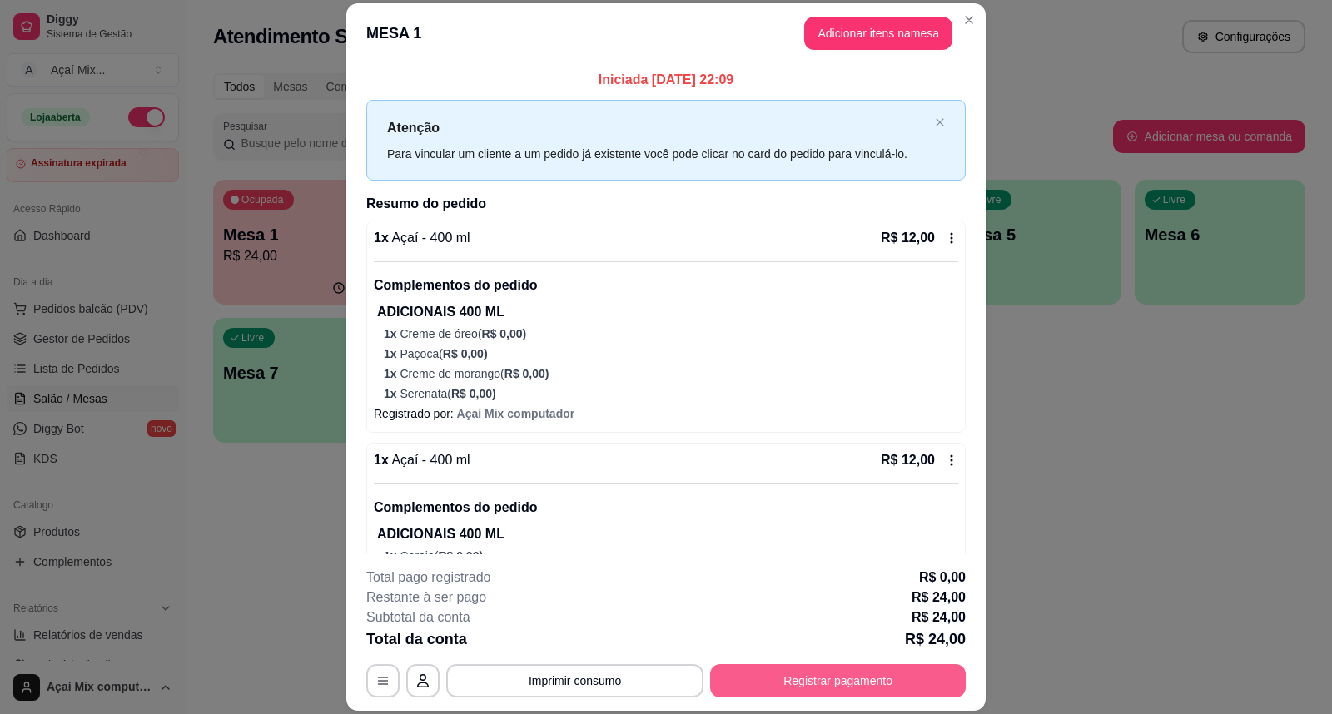
click at [769, 679] on button "Registrar pagamento" at bounding box center [838, 680] width 256 height 33
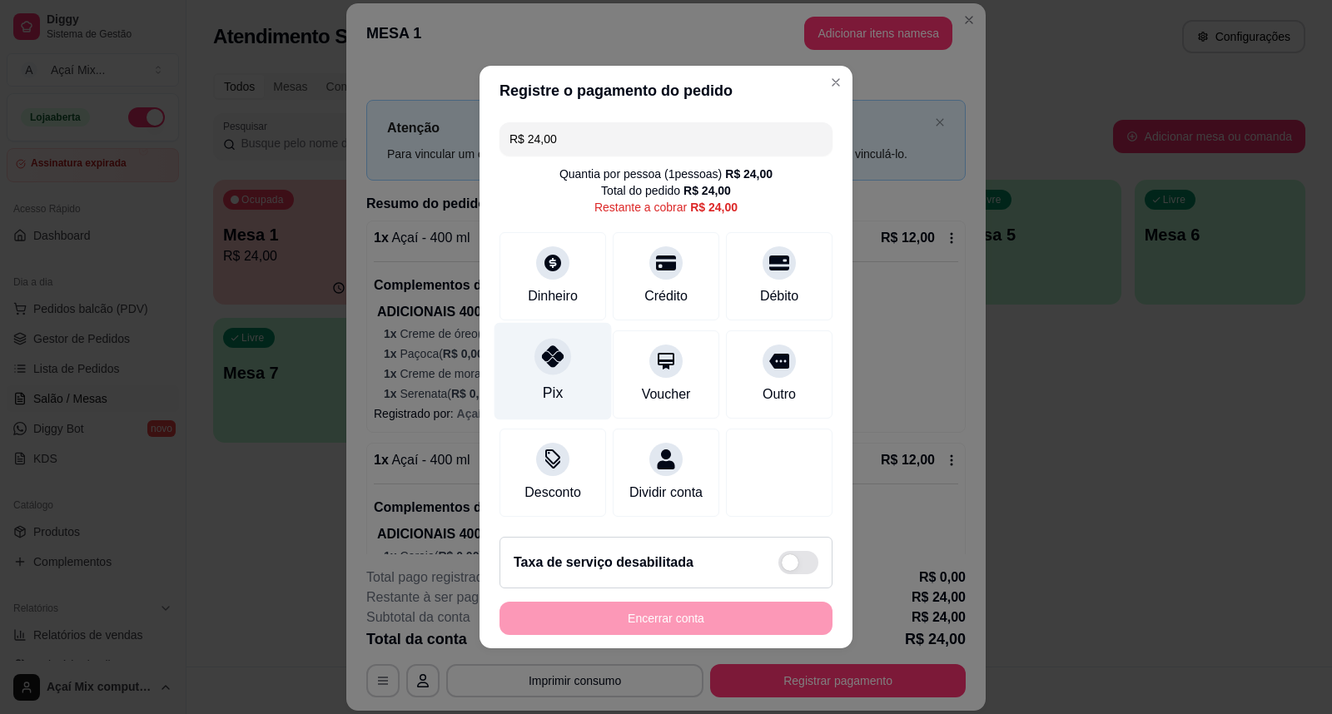
click at [579, 344] on div "Pix" at bounding box center [553, 371] width 117 height 97
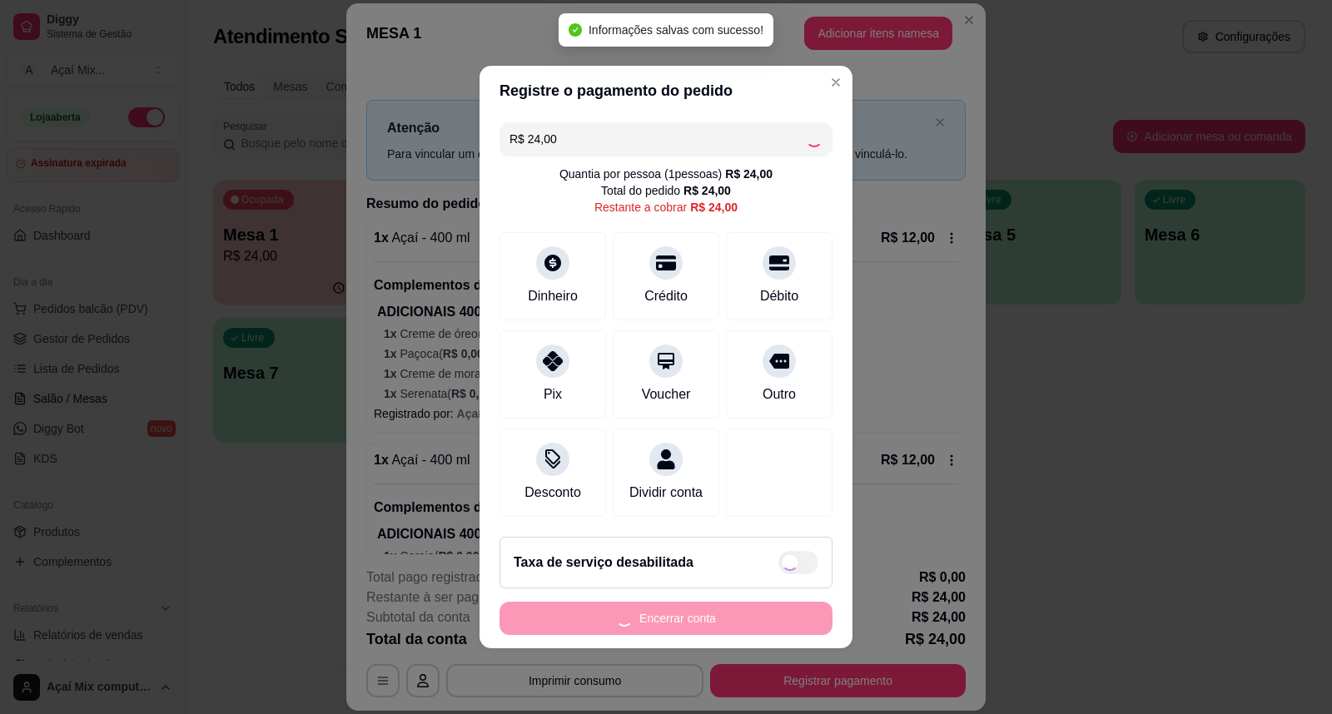
type input "R$ 0,00"
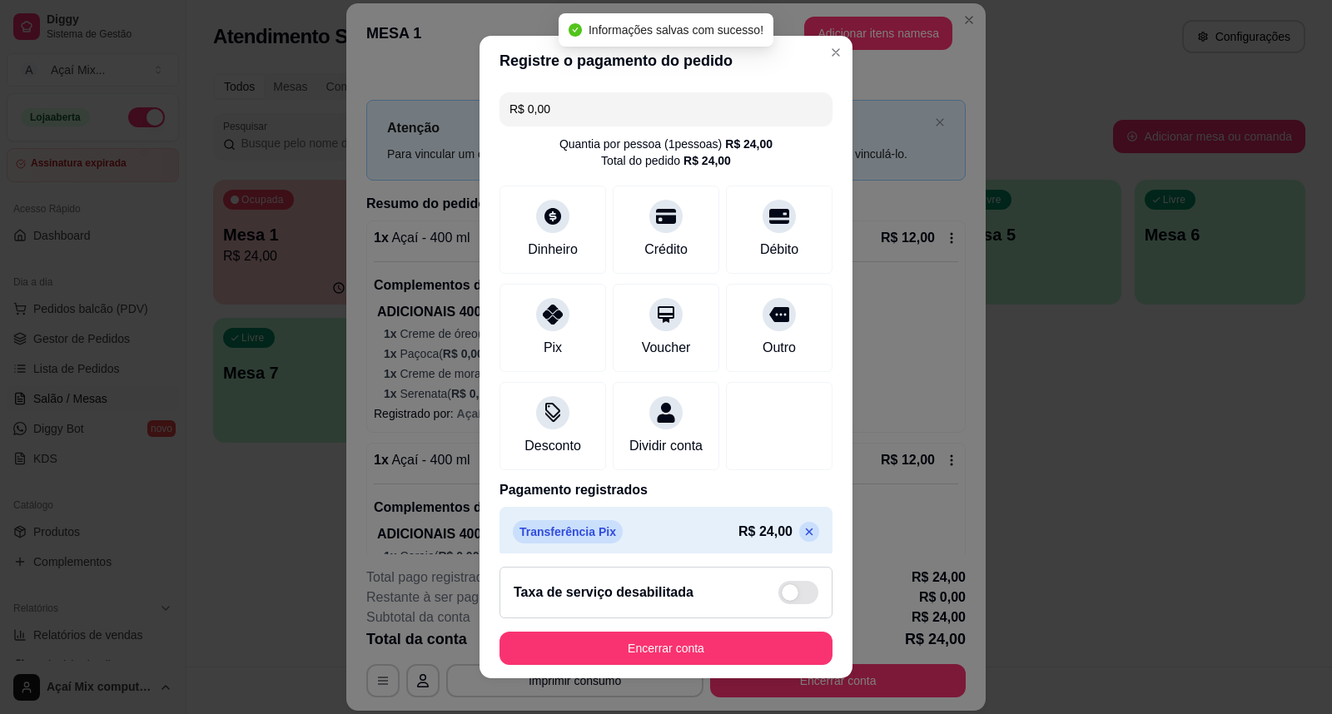
click at [713, 668] on footer "Taxa de serviço desabilitada Encerrar conta" at bounding box center [666, 616] width 373 height 125
click at [712, 659] on button "Encerrar conta" at bounding box center [666, 648] width 333 height 33
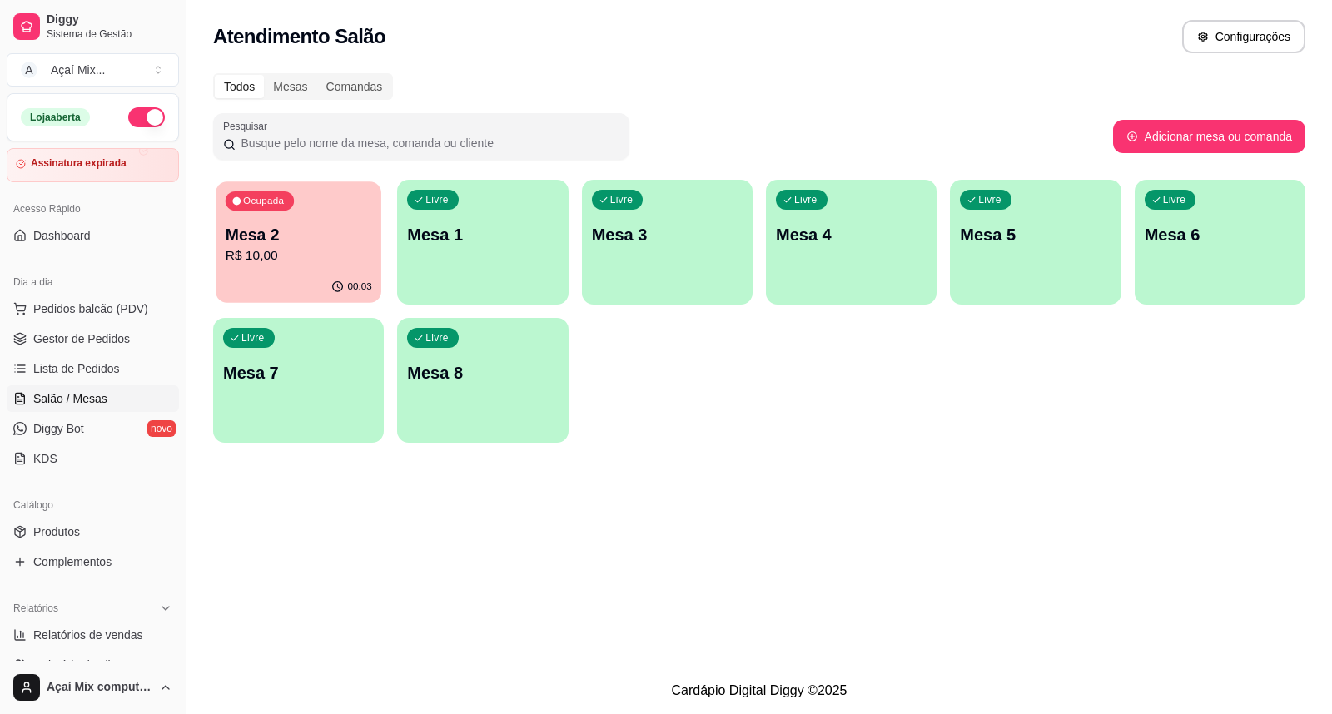
click at [281, 269] on div "Ocupada Mesa 2 R$ 10,00" at bounding box center [299, 227] width 166 height 90
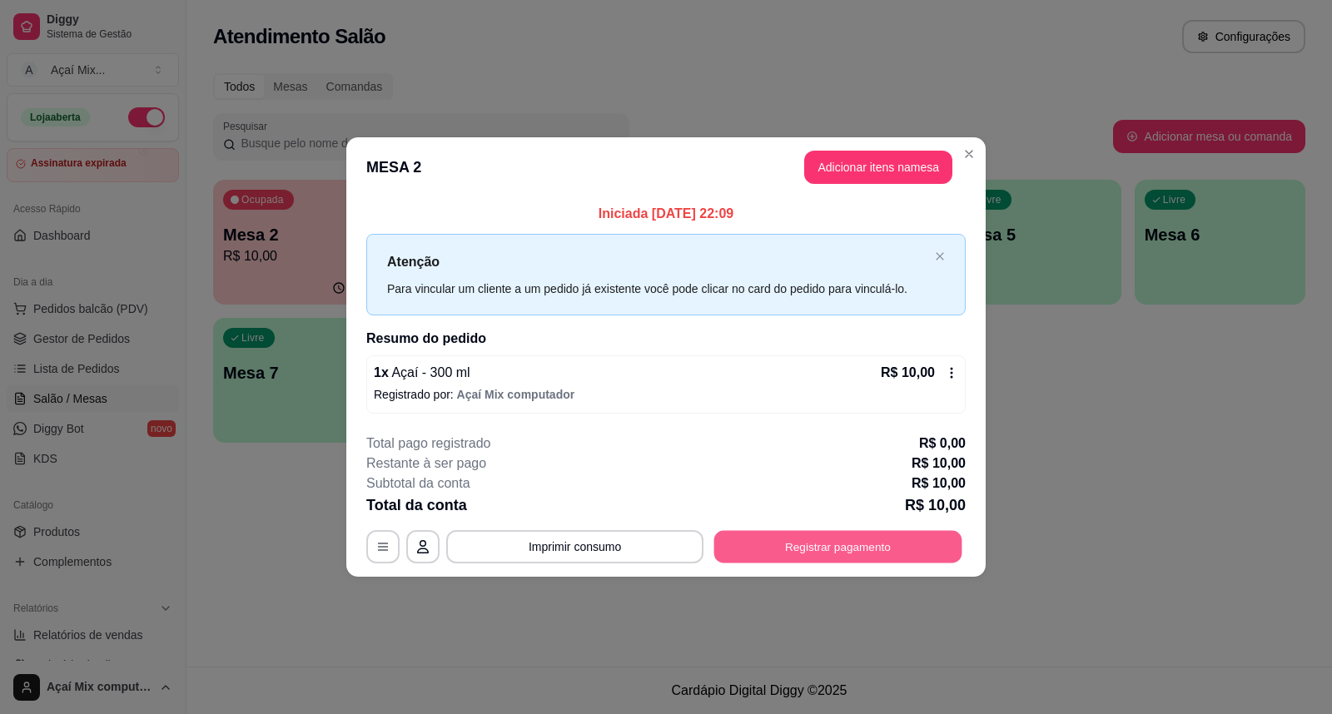
click at [726, 544] on button "Registrar pagamento" at bounding box center [838, 546] width 248 height 32
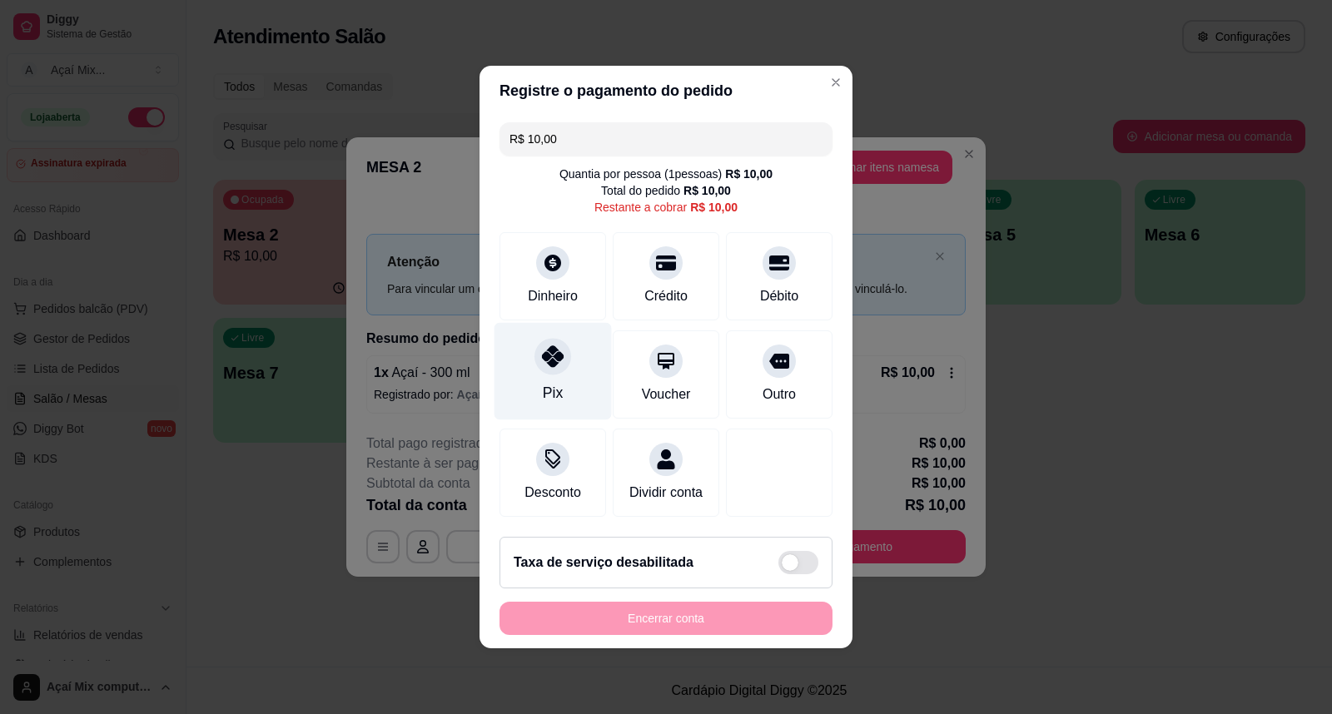
click at [585, 371] on div "Pix" at bounding box center [553, 371] width 117 height 97
type input "R$ 0,00"
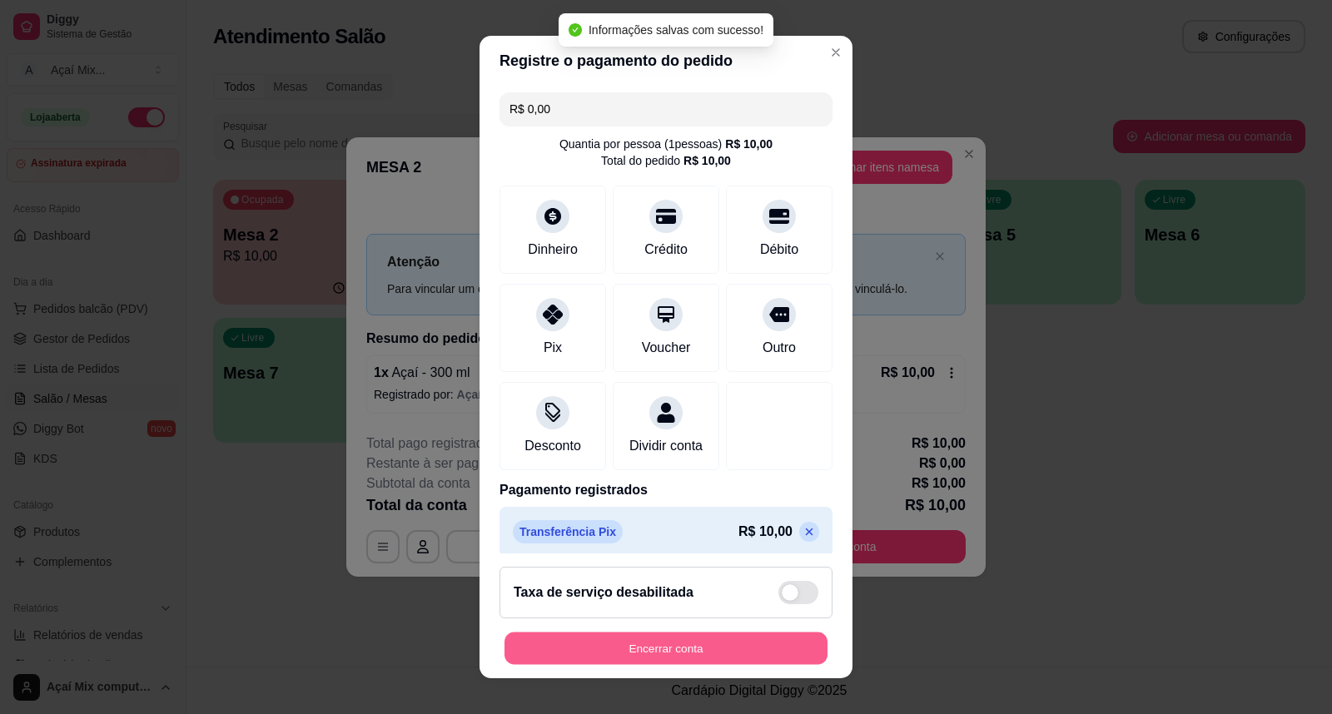
click at [634, 634] on button "Encerrar conta" at bounding box center [666, 649] width 323 height 32
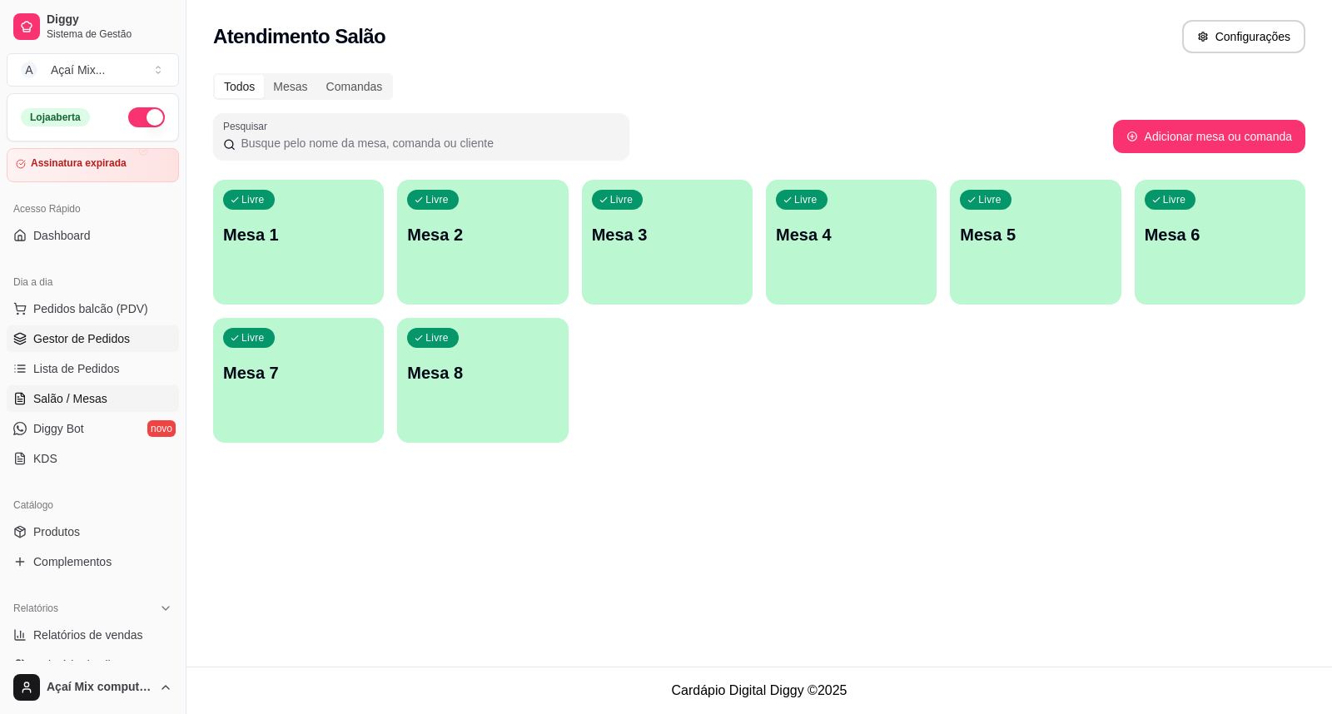
click at [106, 337] on span "Gestor de Pedidos" at bounding box center [81, 339] width 97 height 17
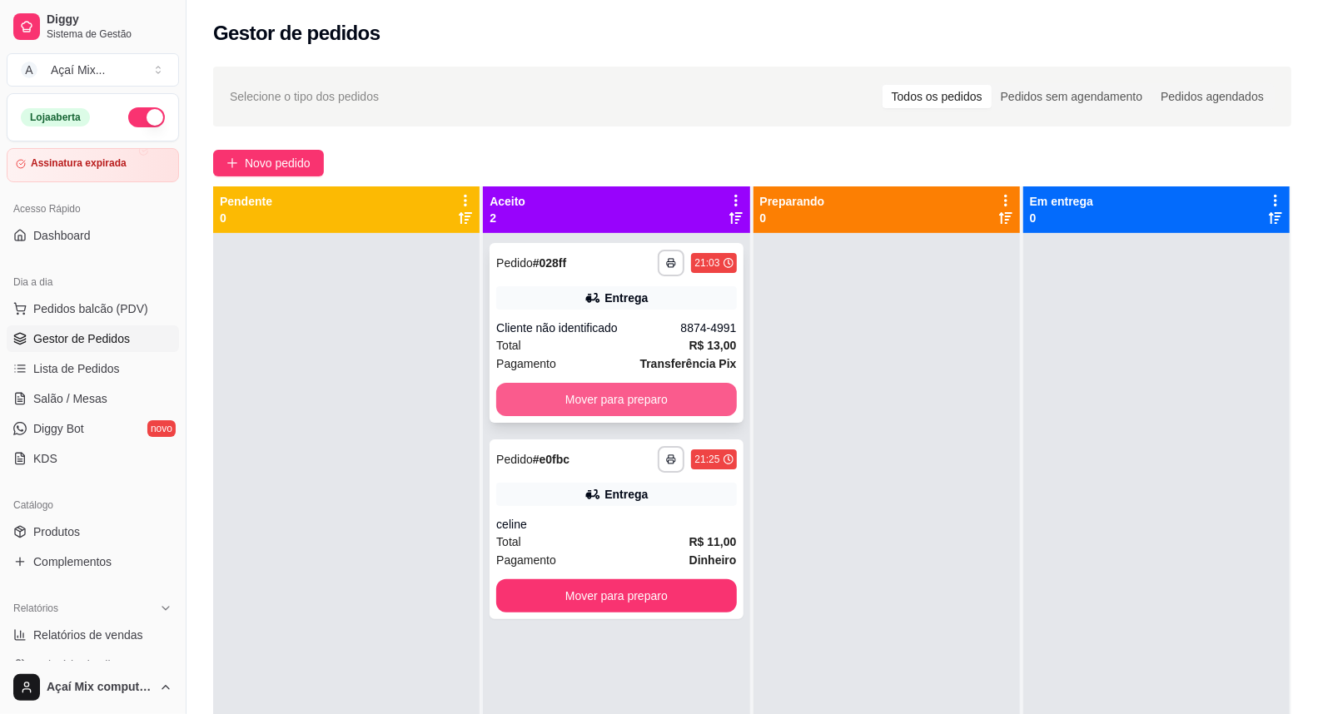
click at [684, 404] on button "Mover para preparo" at bounding box center [616, 399] width 240 height 33
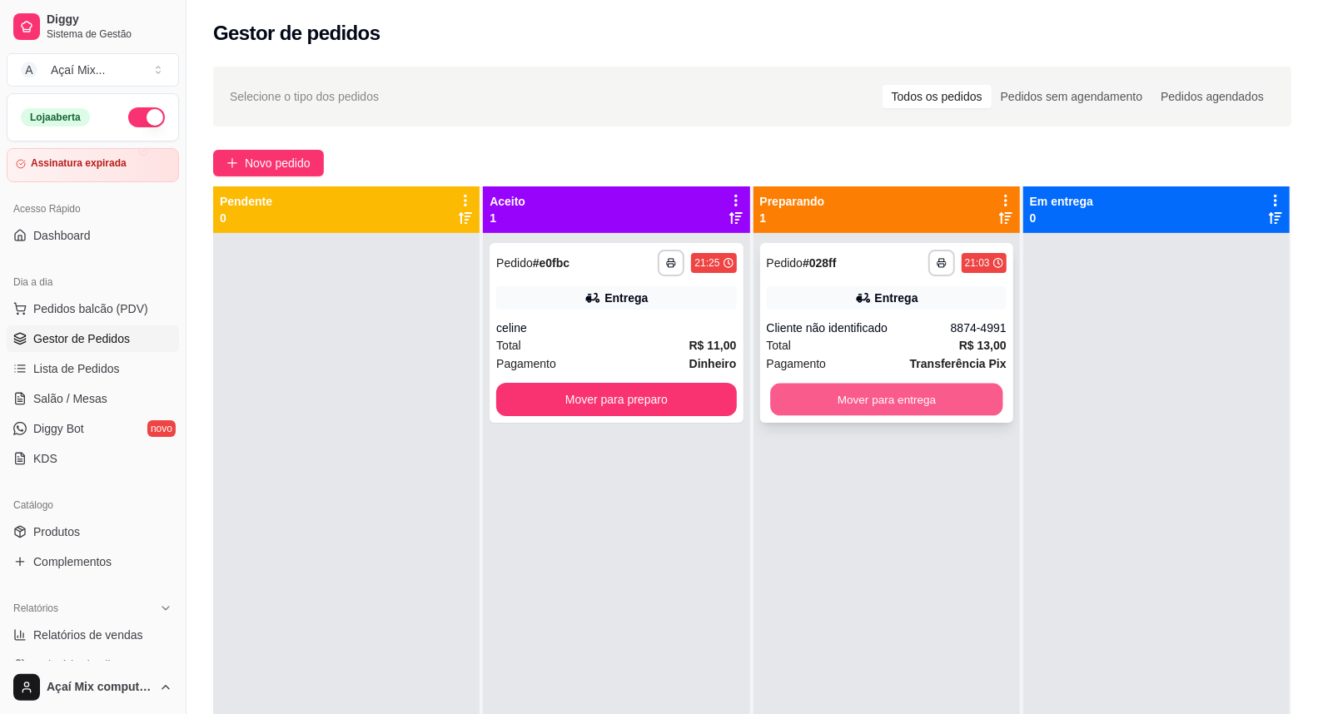
click at [868, 408] on button "Mover para entrega" at bounding box center [886, 400] width 233 height 32
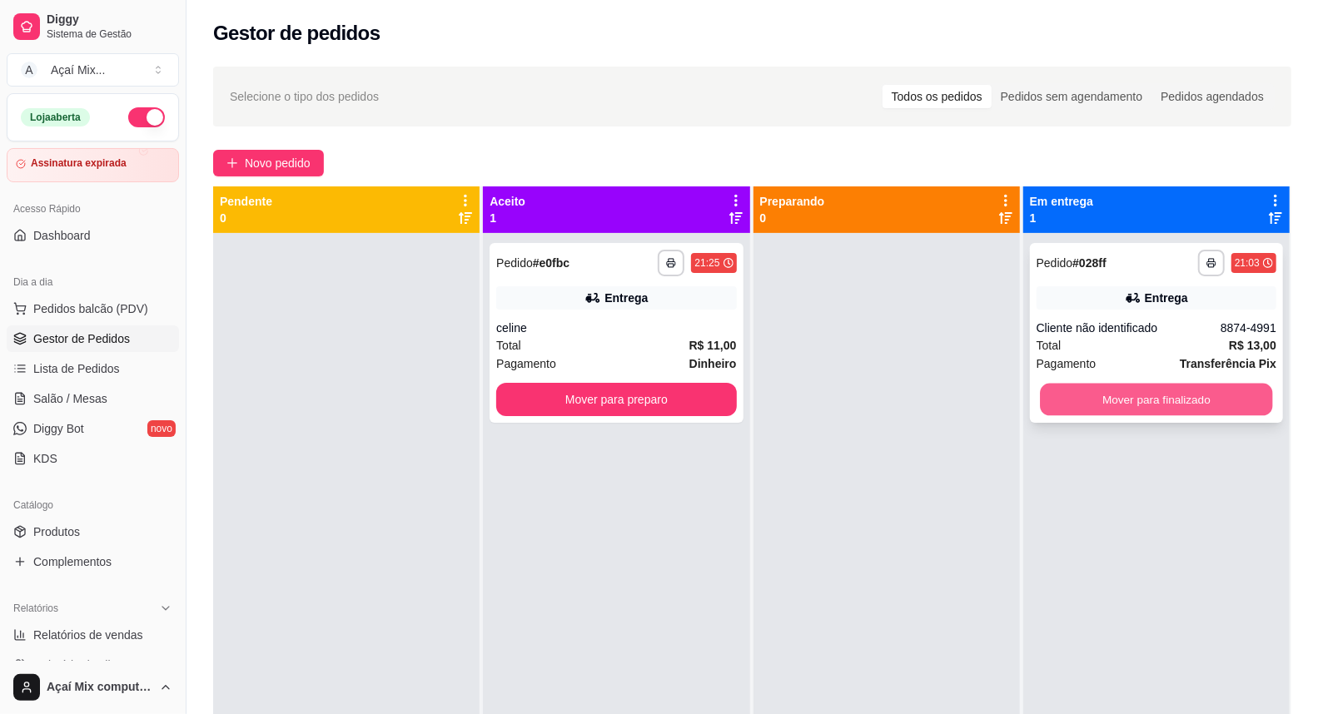
click at [1057, 397] on button "Mover para finalizado" at bounding box center [1156, 400] width 233 height 32
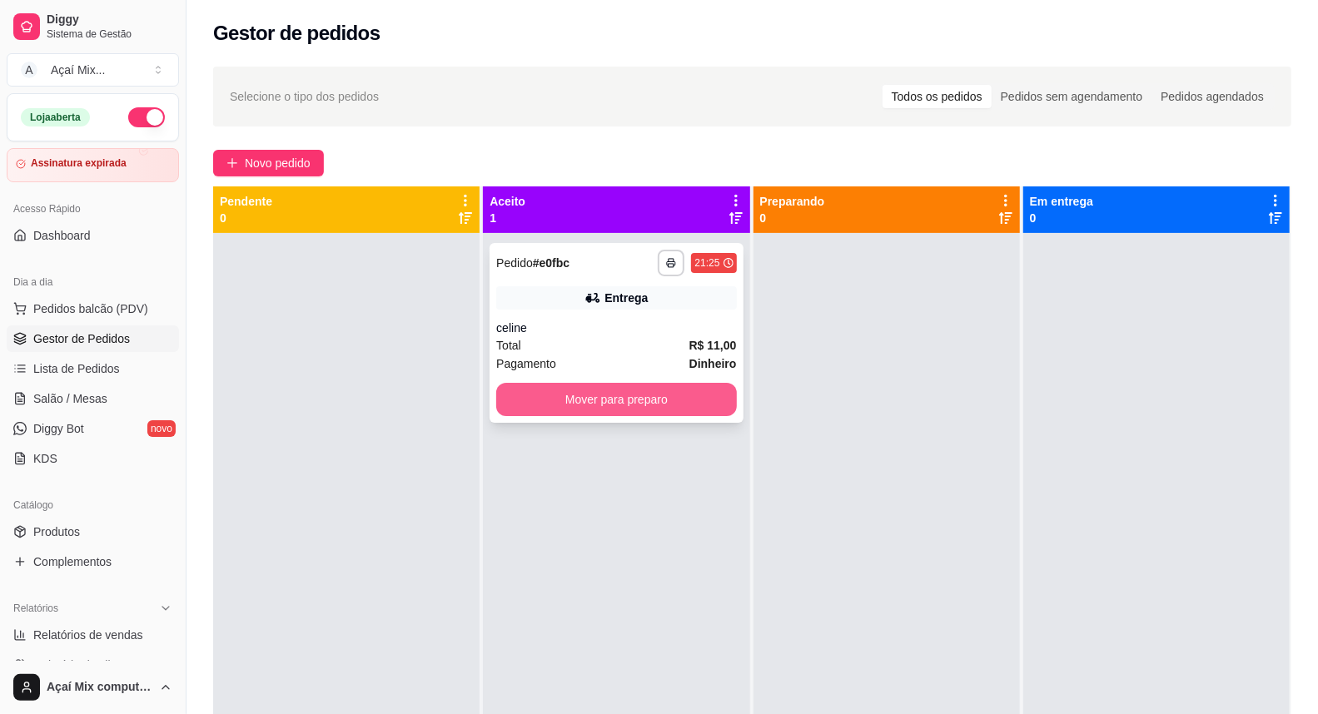
click at [595, 397] on button "Mover para preparo" at bounding box center [616, 399] width 240 height 33
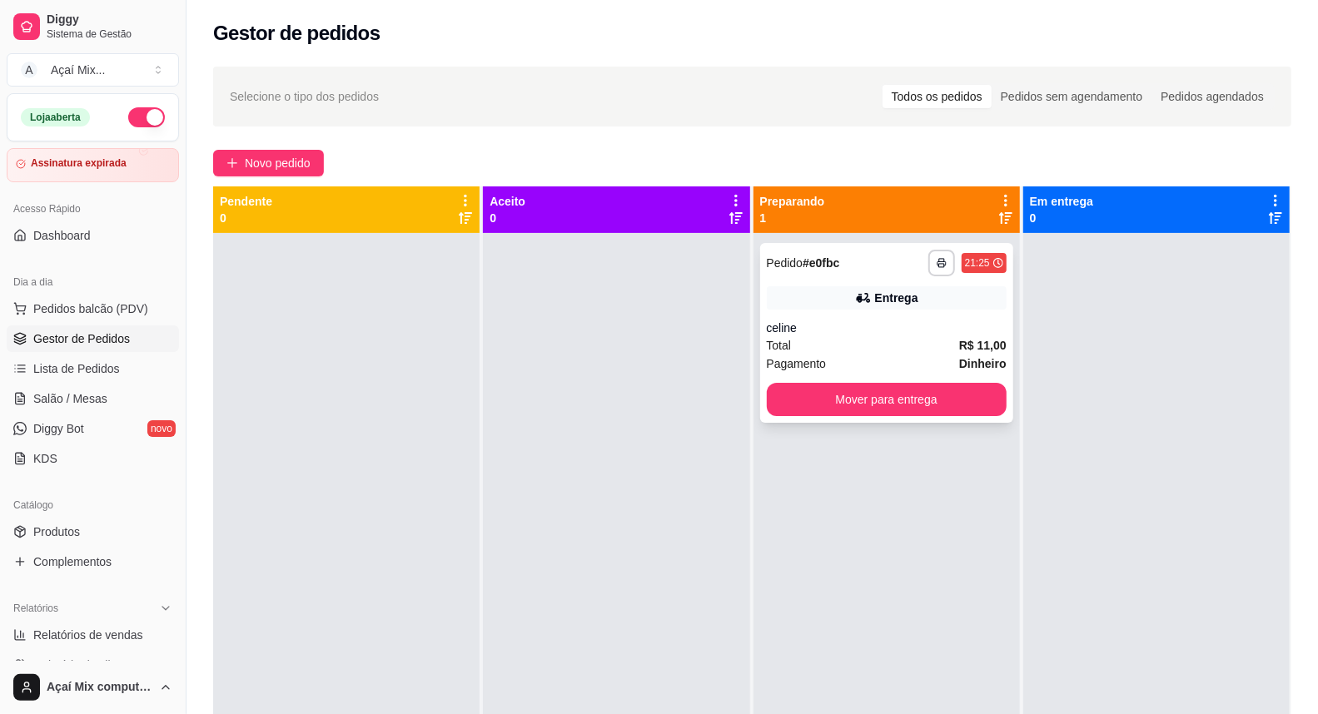
click at [927, 393] on button "Mover para entrega" at bounding box center [887, 399] width 240 height 33
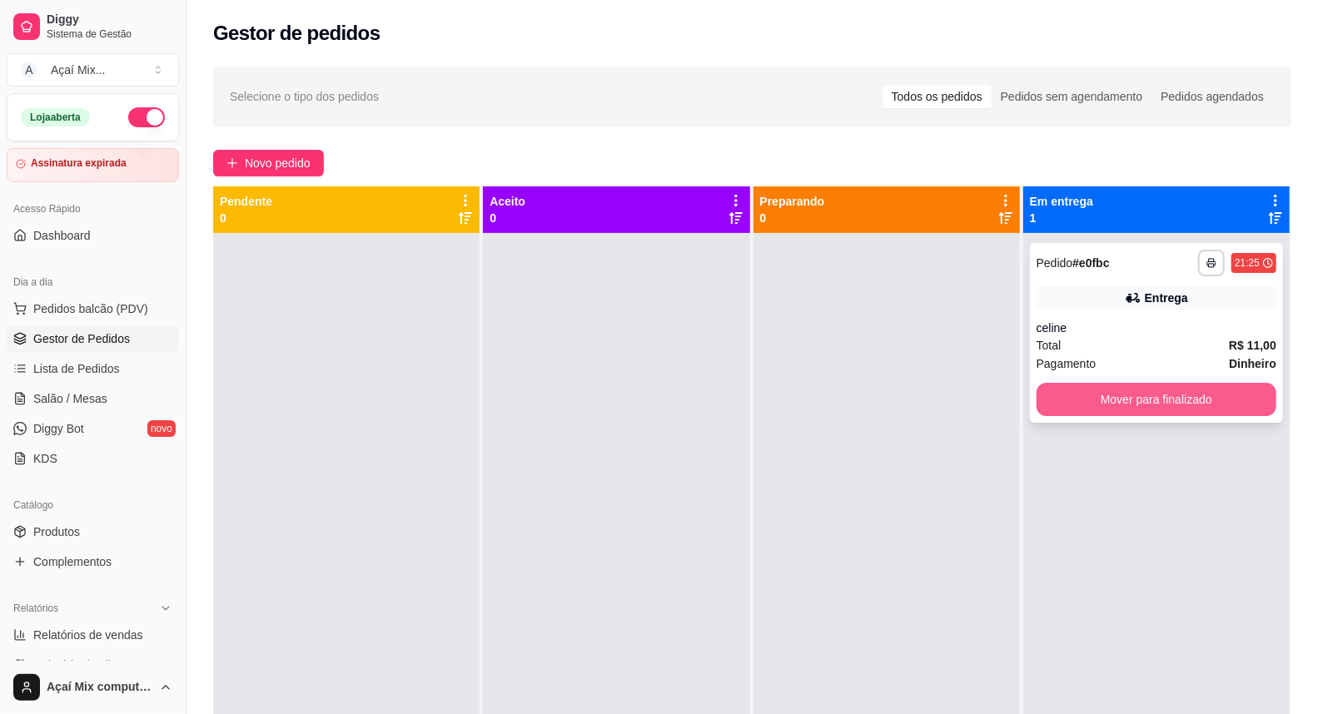
click at [1072, 392] on button "Mover para finalizado" at bounding box center [1157, 399] width 240 height 33
